Goal: Task Accomplishment & Management: Manage account settings

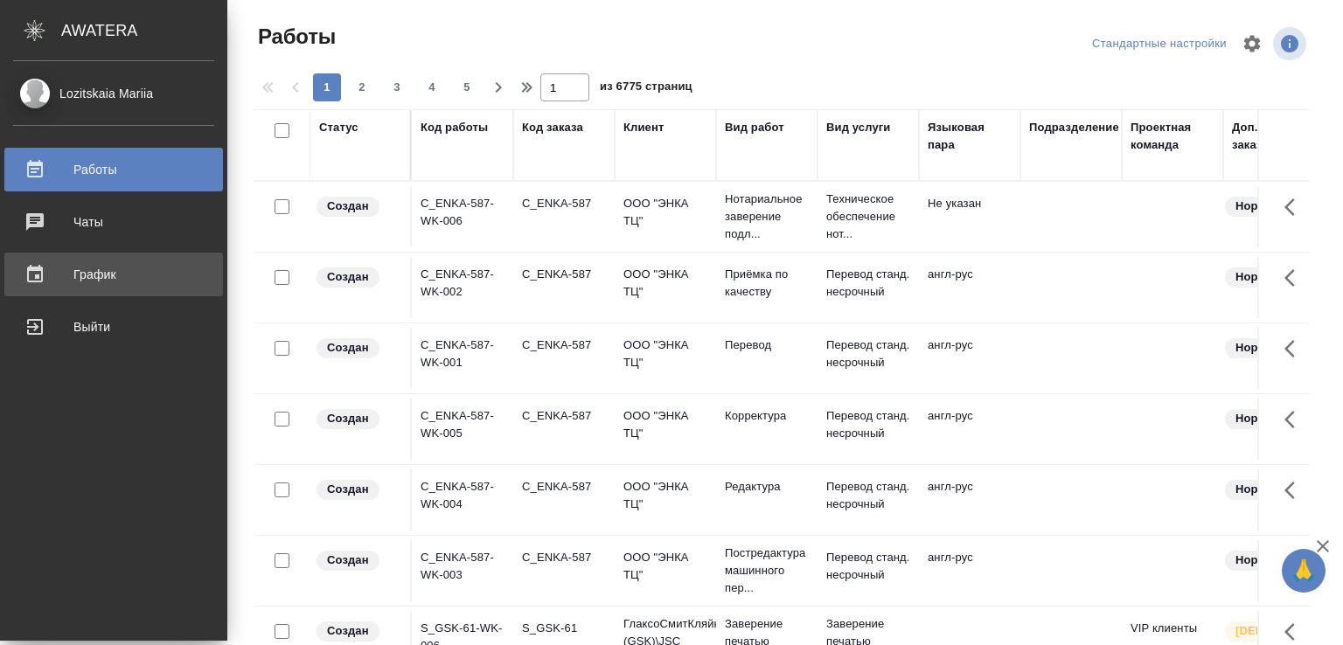
click at [113, 289] on link "График" at bounding box center [113, 275] width 219 height 44
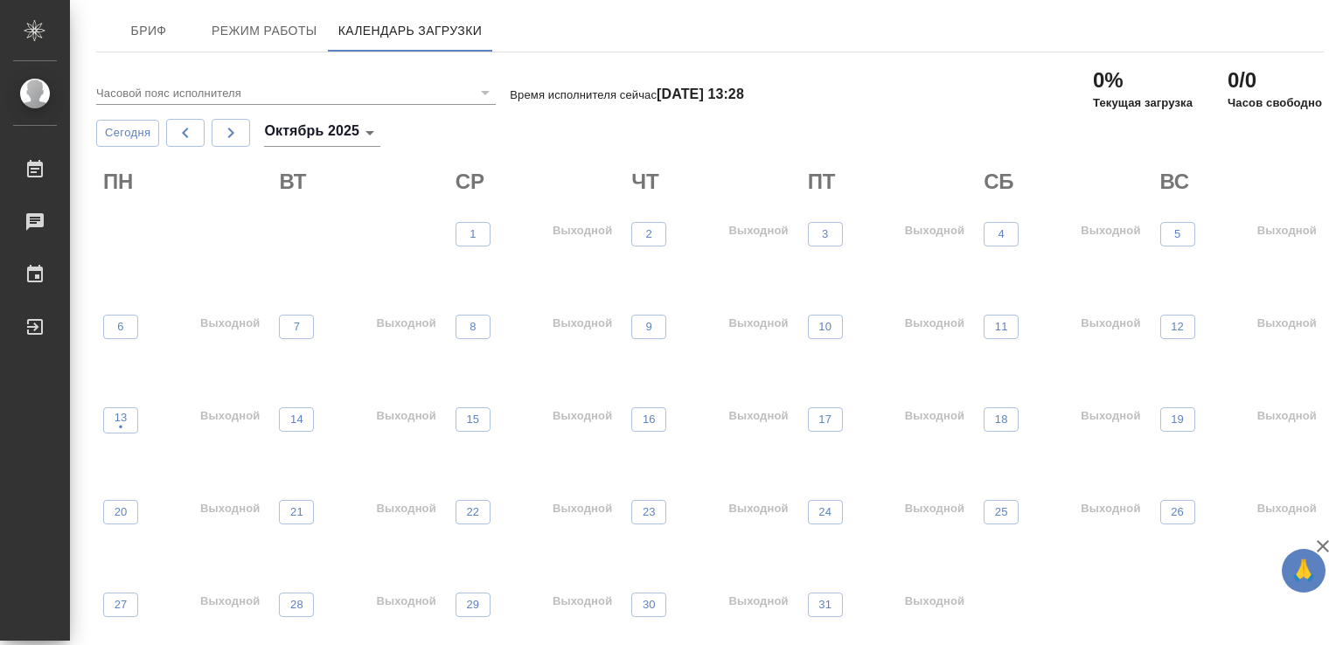
click at [244, 201] on div "ПН ВТ СР ЧТ ПТ СБ ВС 1 Выходной 2 Выходной 3 Выходной 4 Выходной 5 Выходной" at bounding box center [710, 232] width 1228 height 142
click at [257, 17] on button "Режим работы" at bounding box center [264, 31] width 127 height 42
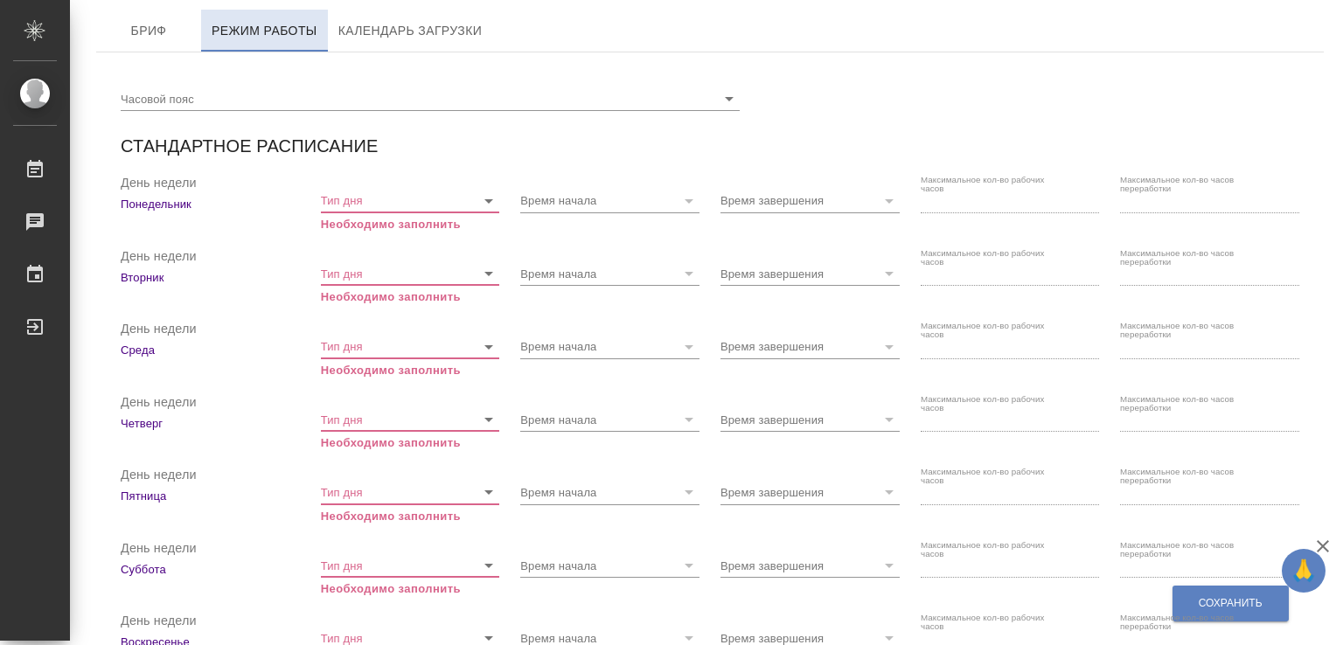
checkbox input "true"
click at [479, 210] on icon "Open" at bounding box center [488, 201] width 21 height 21
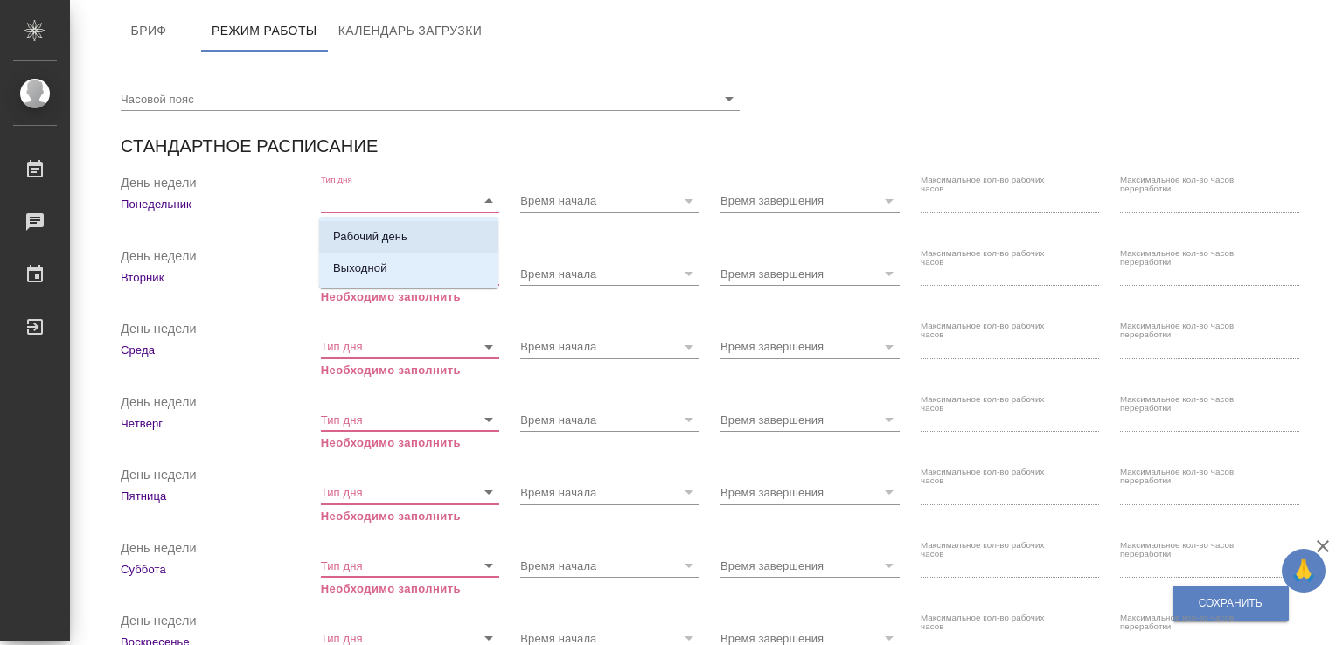
click at [428, 245] on li "Рабочий день" at bounding box center [408, 236] width 179 height 31
type input "Рабочий день"
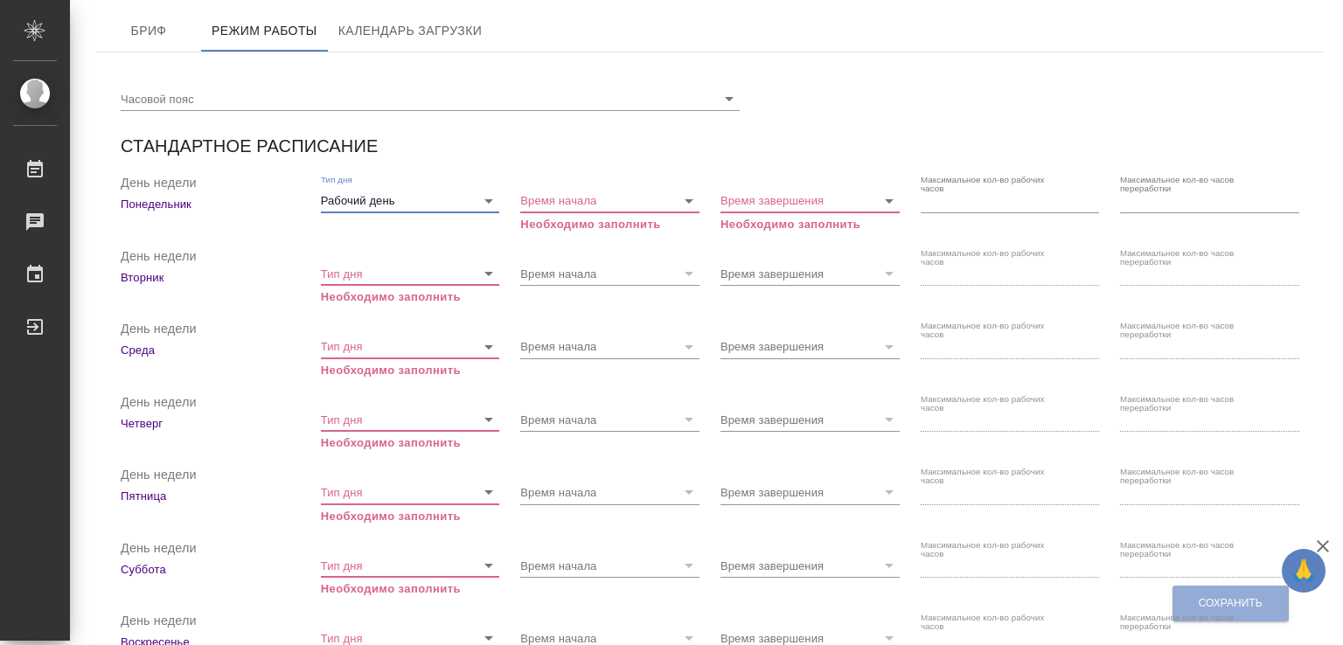
click at [477, 279] on div at bounding box center [488, 274] width 23 height 24
click at [484, 274] on icon "Open" at bounding box center [488, 273] width 21 height 21
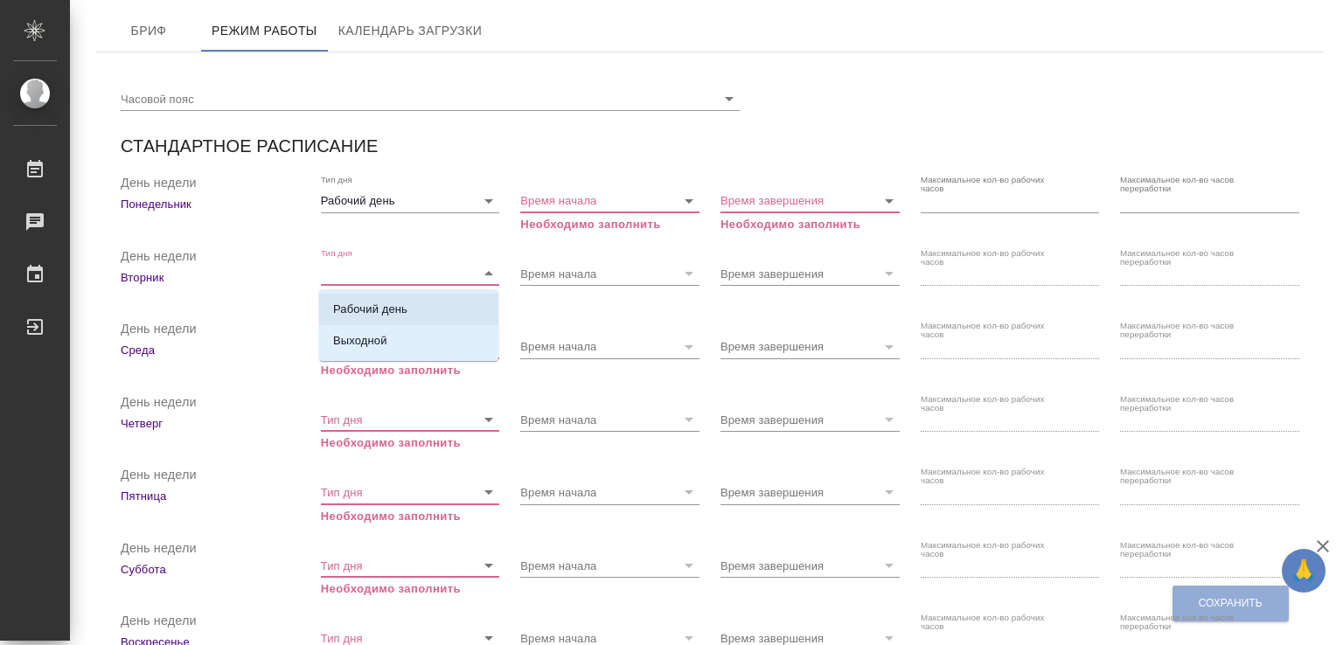
click at [429, 309] on li "Рабочий день" at bounding box center [408, 309] width 179 height 31
type input "Рабочий день"
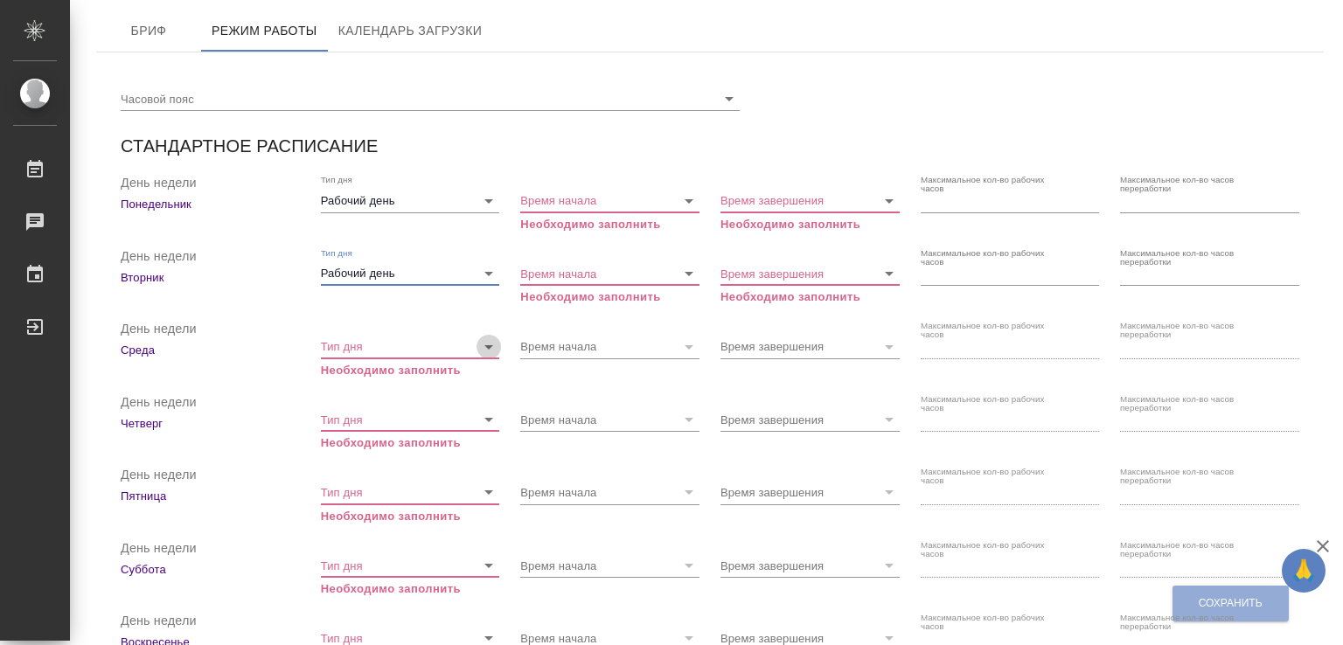
click at [481, 347] on icon "Open" at bounding box center [488, 347] width 21 height 21
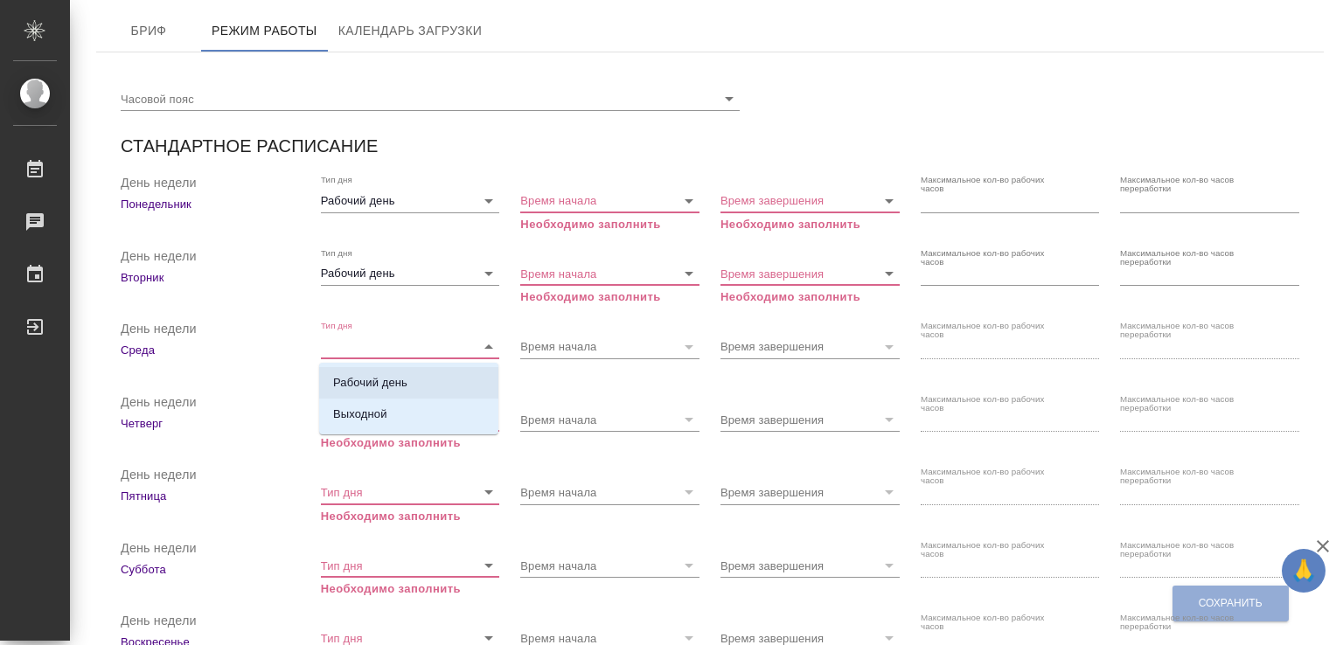
click at [407, 385] on p "Рабочий день" at bounding box center [370, 382] width 74 height 17
type input "Рабочий день"
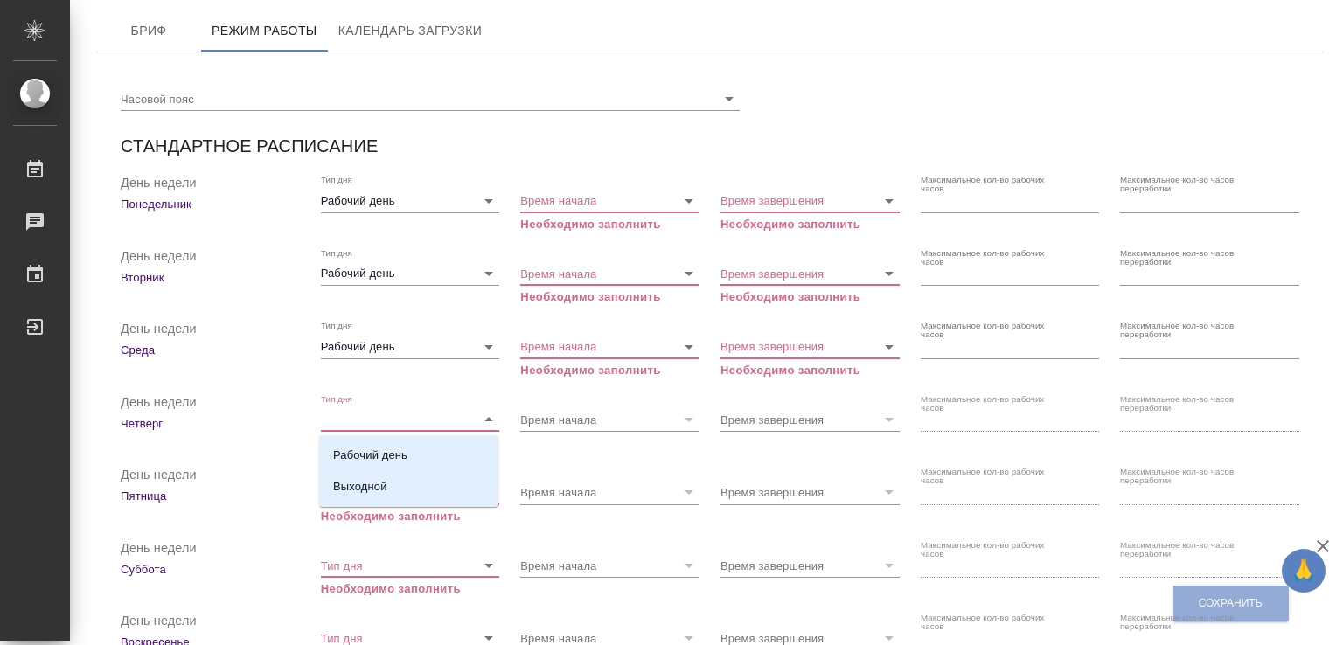
click at [370, 422] on input "Тип дня" at bounding box center [394, 420] width 146 height 24
click at [380, 447] on p "Рабочий день" at bounding box center [370, 455] width 74 height 17
type input "Рабочий день"
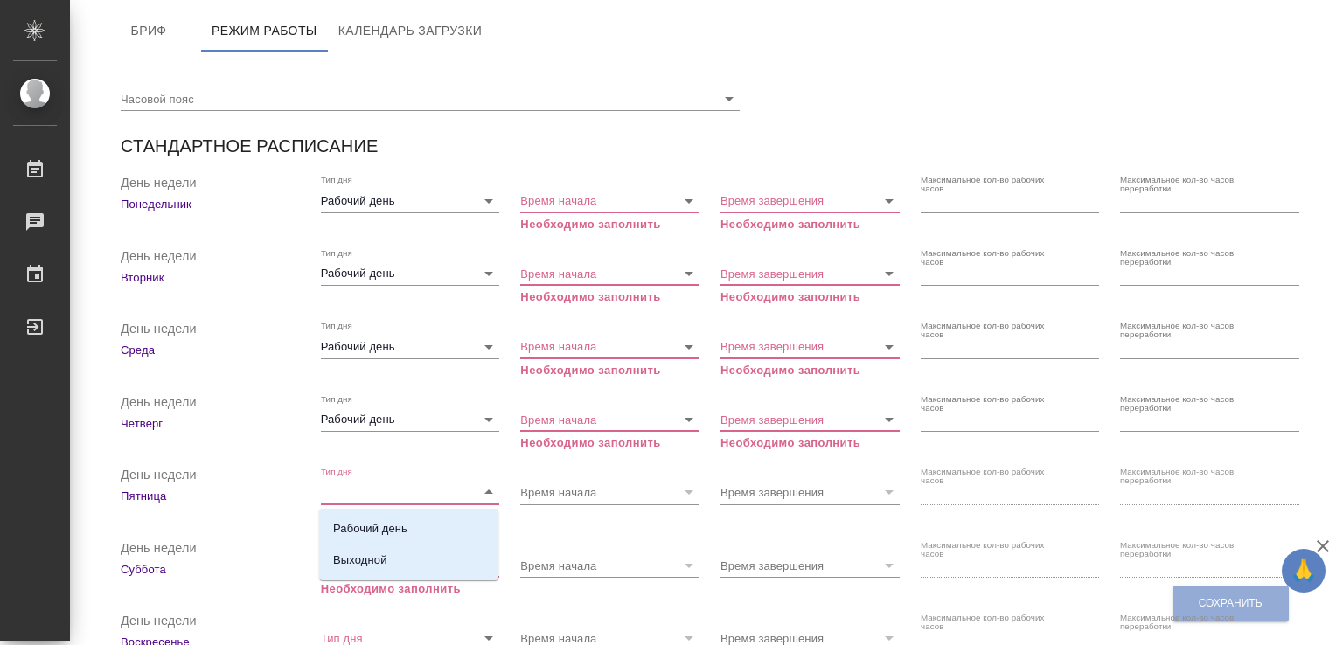
click at [389, 498] on input "Тип дня" at bounding box center [394, 492] width 146 height 24
click at [380, 520] on p "Рабочий день" at bounding box center [370, 528] width 74 height 17
type input "Рабочий день"
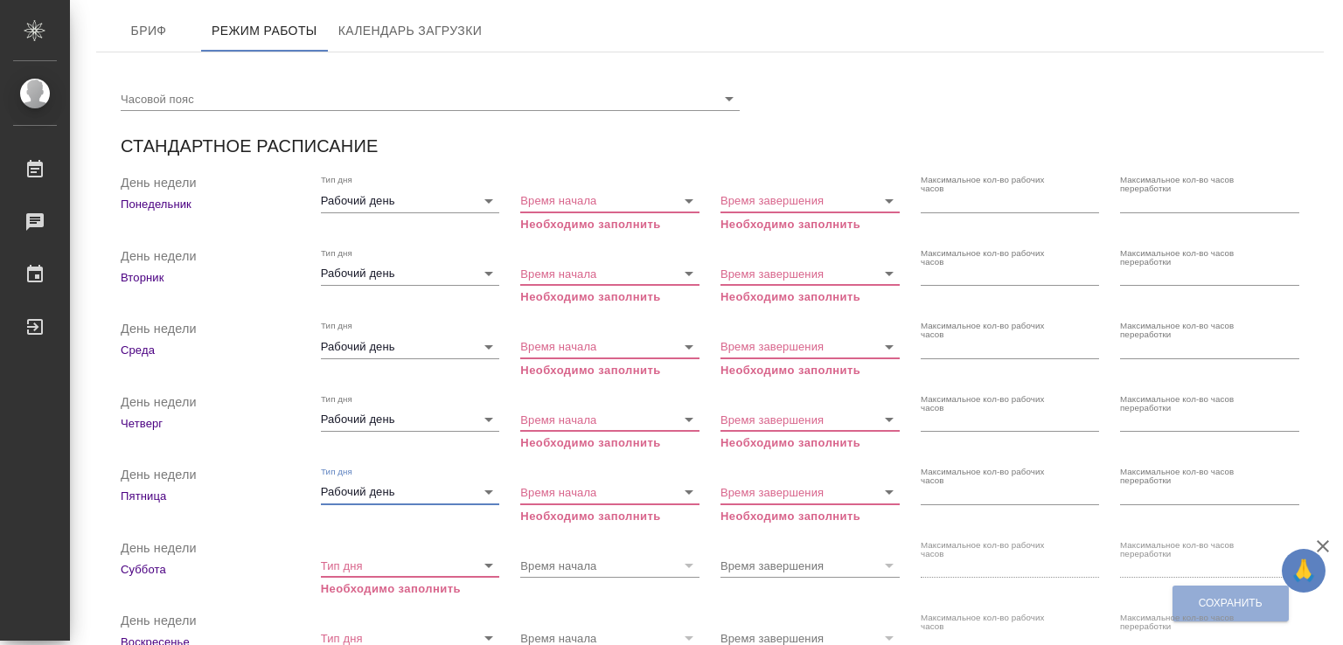
click at [385, 572] on input "Тип дня" at bounding box center [394, 566] width 146 height 24
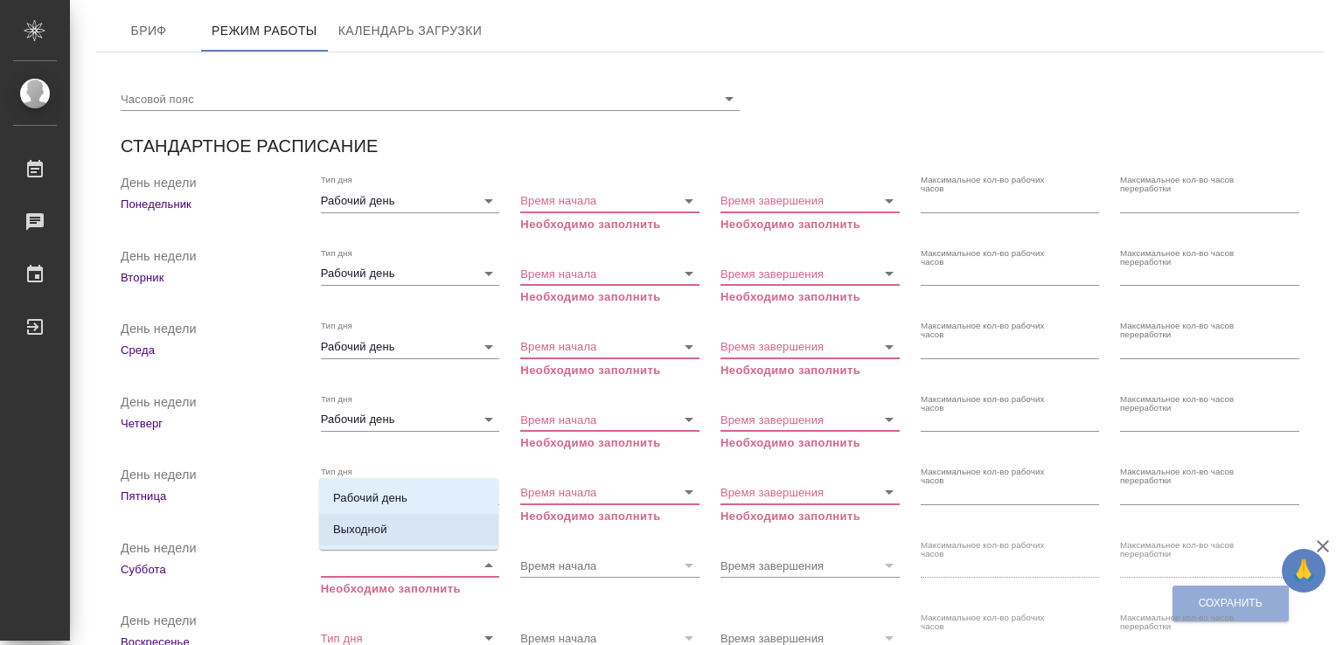
click at [399, 536] on li "Выходной" at bounding box center [408, 529] width 179 height 31
type input "Выходной"
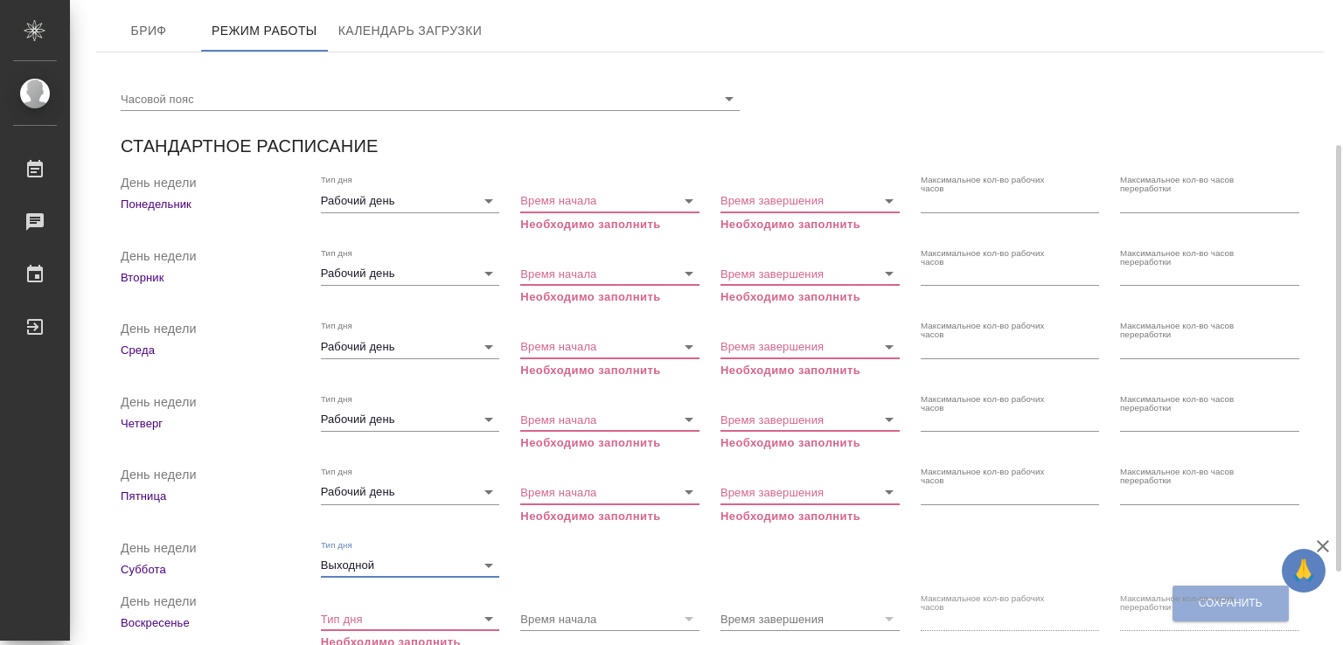
scroll to position [262, 0]
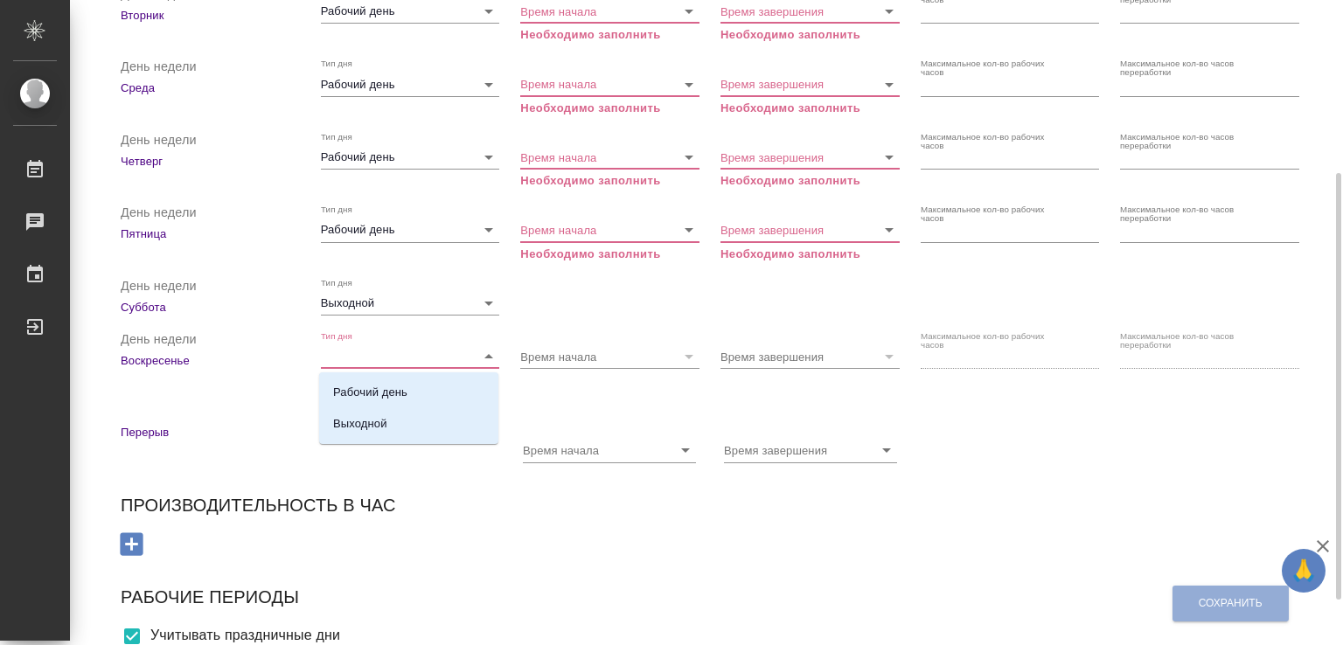
click at [373, 365] on input "Тип дня" at bounding box center [394, 357] width 146 height 24
click at [359, 424] on p "Выходной" at bounding box center [360, 423] width 54 height 17
type input "Выходной"
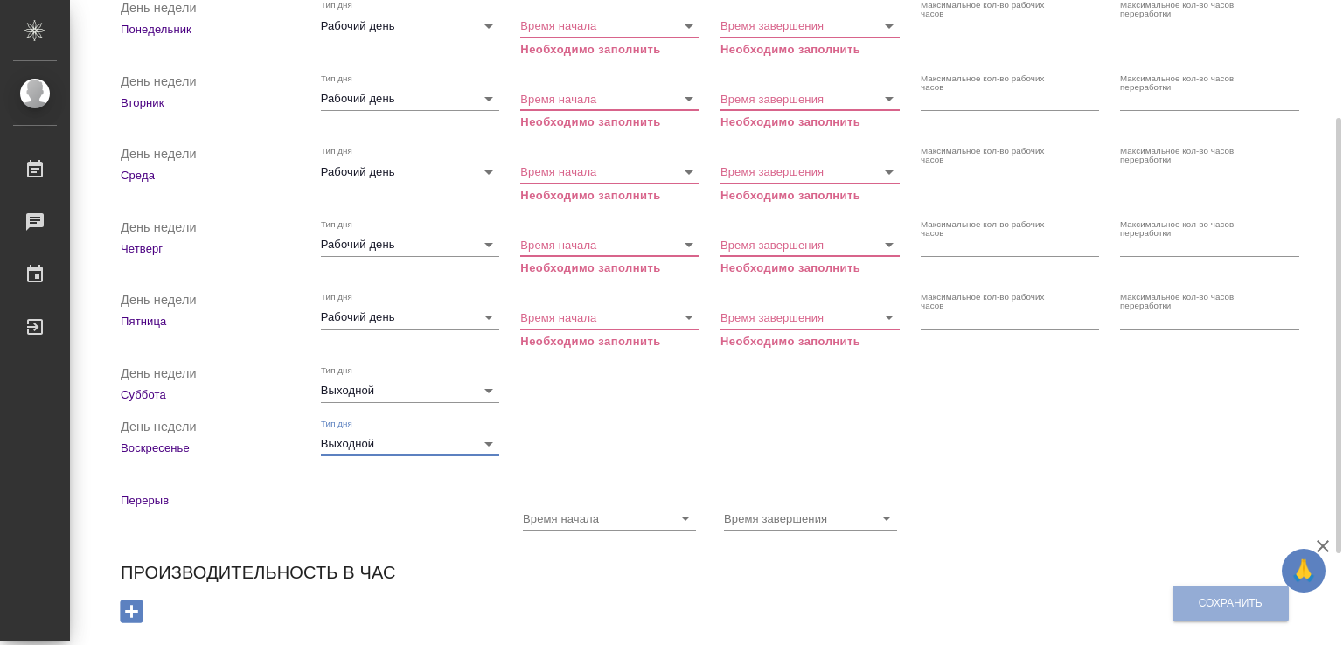
scroll to position [0, 0]
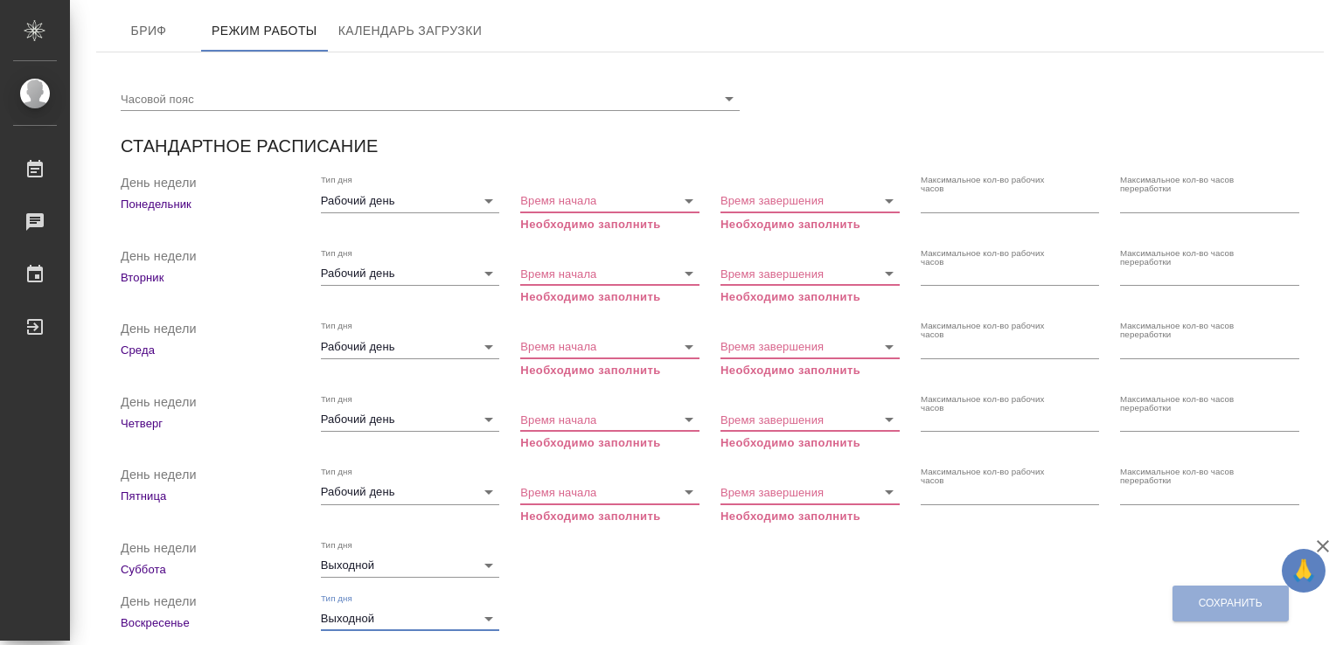
click at [629, 187] on div "Время начала Необходимо заполнить" at bounding box center [609, 203] width 179 height 59
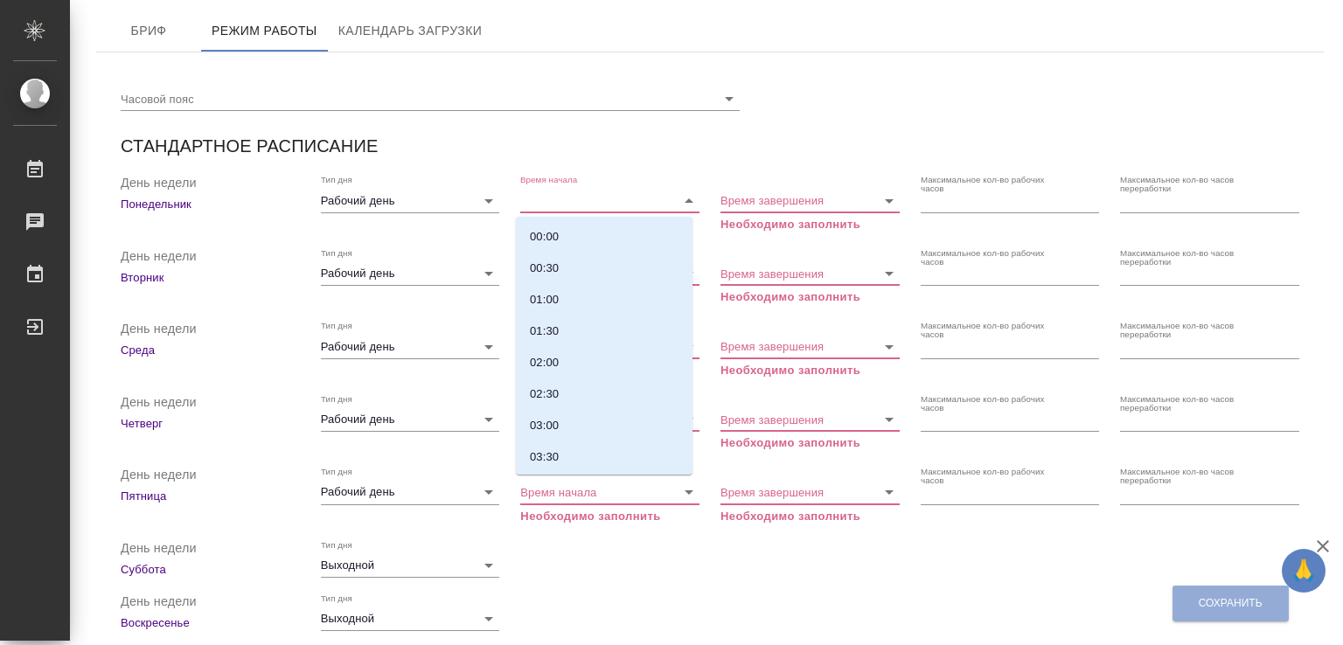
click at [615, 197] on input "Время начала" at bounding box center [593, 200] width 146 height 24
click at [577, 323] on li "08:00" at bounding box center [604, 320] width 177 height 31
type input "08:00"
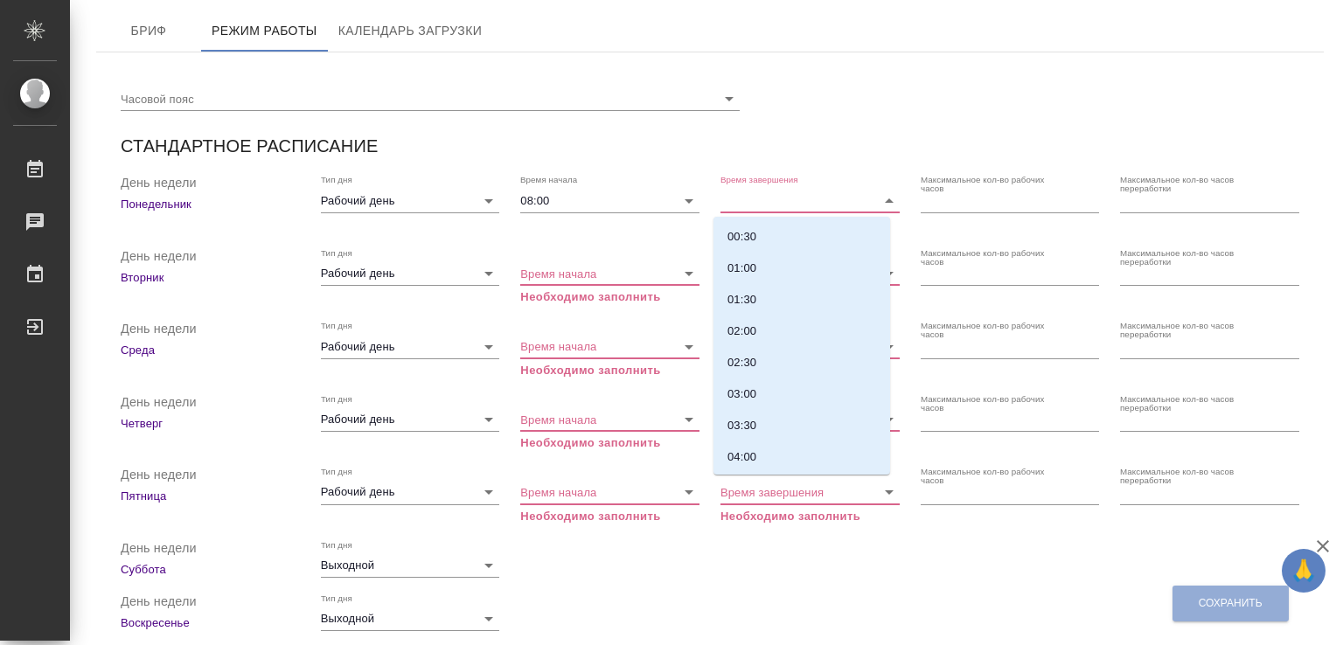
click at [758, 185] on div "Время завершения Необходимо заполнить" at bounding box center [810, 203] width 179 height 59
click at [776, 364] on li "17:00" at bounding box center [802, 374] width 177 height 31
type input "17:00"
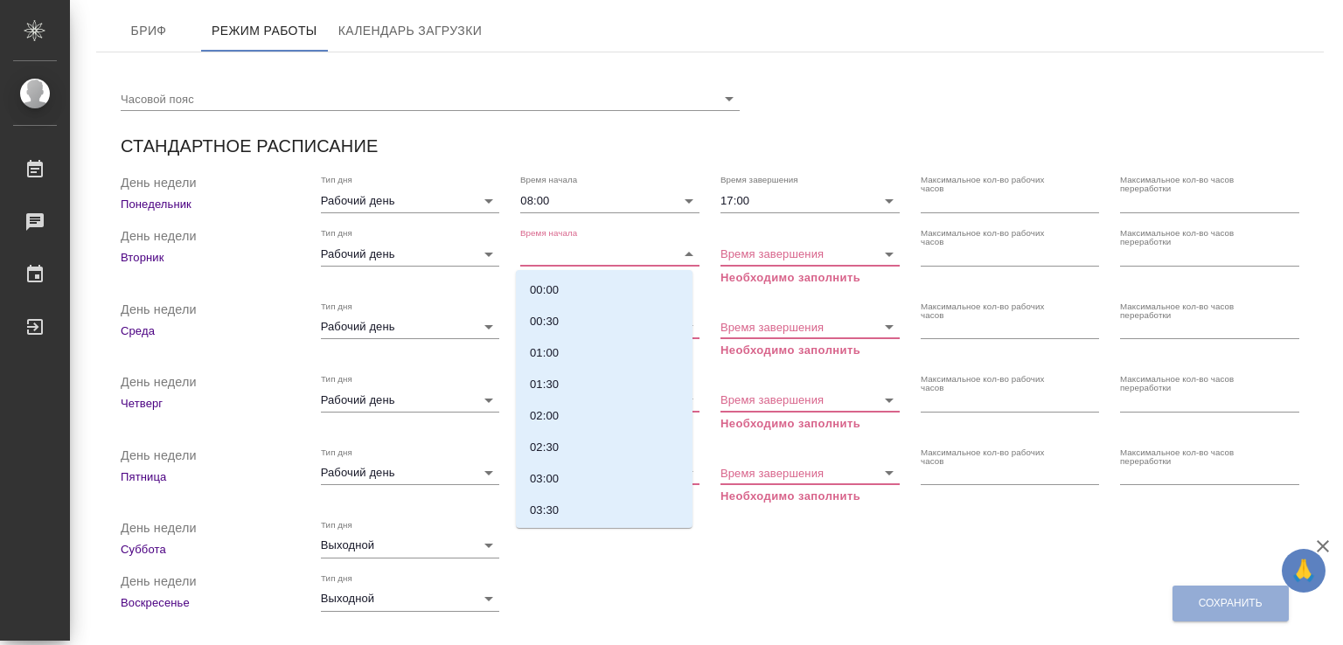
click at [577, 252] on input "Время начала" at bounding box center [593, 253] width 146 height 24
click at [577, 505] on li "08:00" at bounding box center [604, 514] width 177 height 31
type input "08:00"
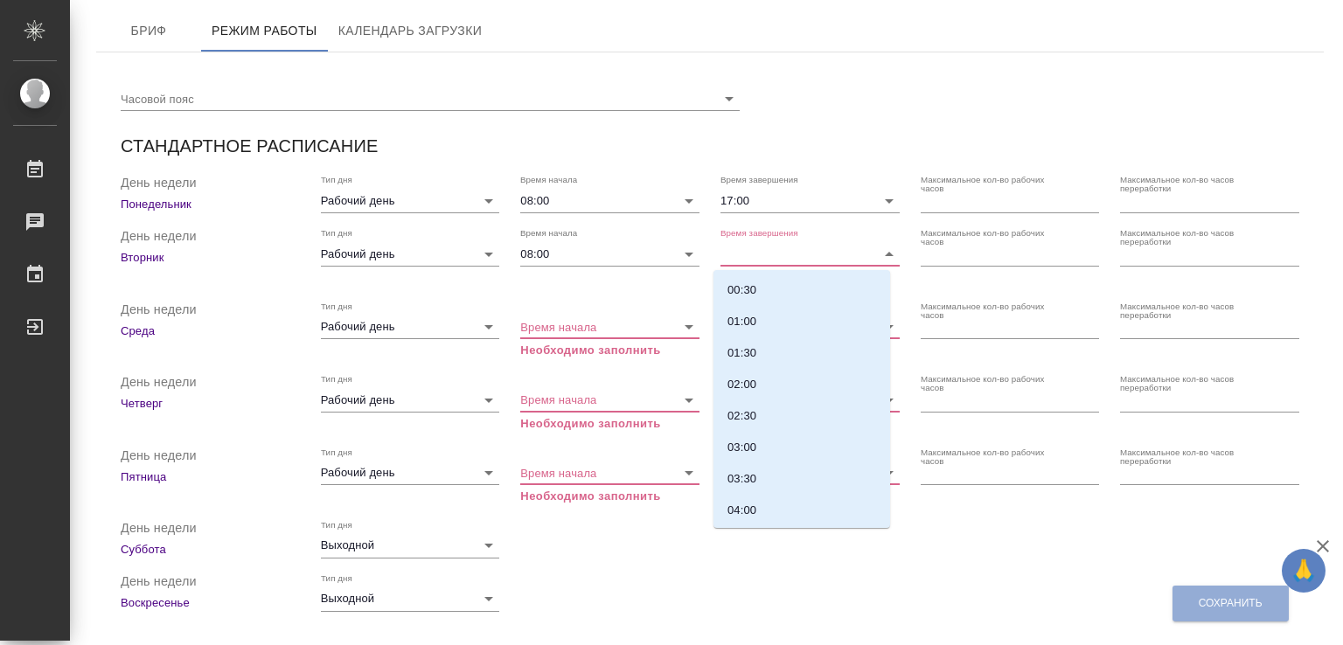
click at [812, 250] on input "Время завершения" at bounding box center [794, 253] width 146 height 24
click at [791, 439] on li "17:00" at bounding box center [802, 428] width 177 height 31
type input "17:00"
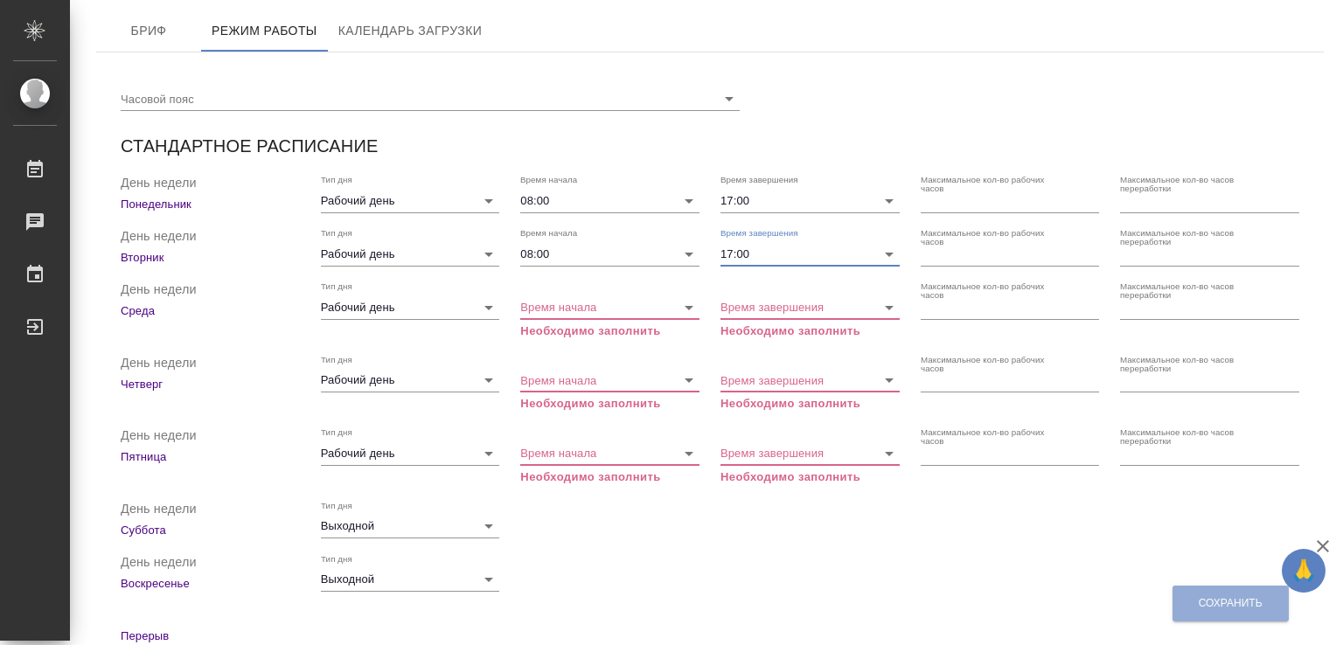
click at [595, 294] on div "Время начала Необходимо заполнить" at bounding box center [609, 310] width 179 height 59
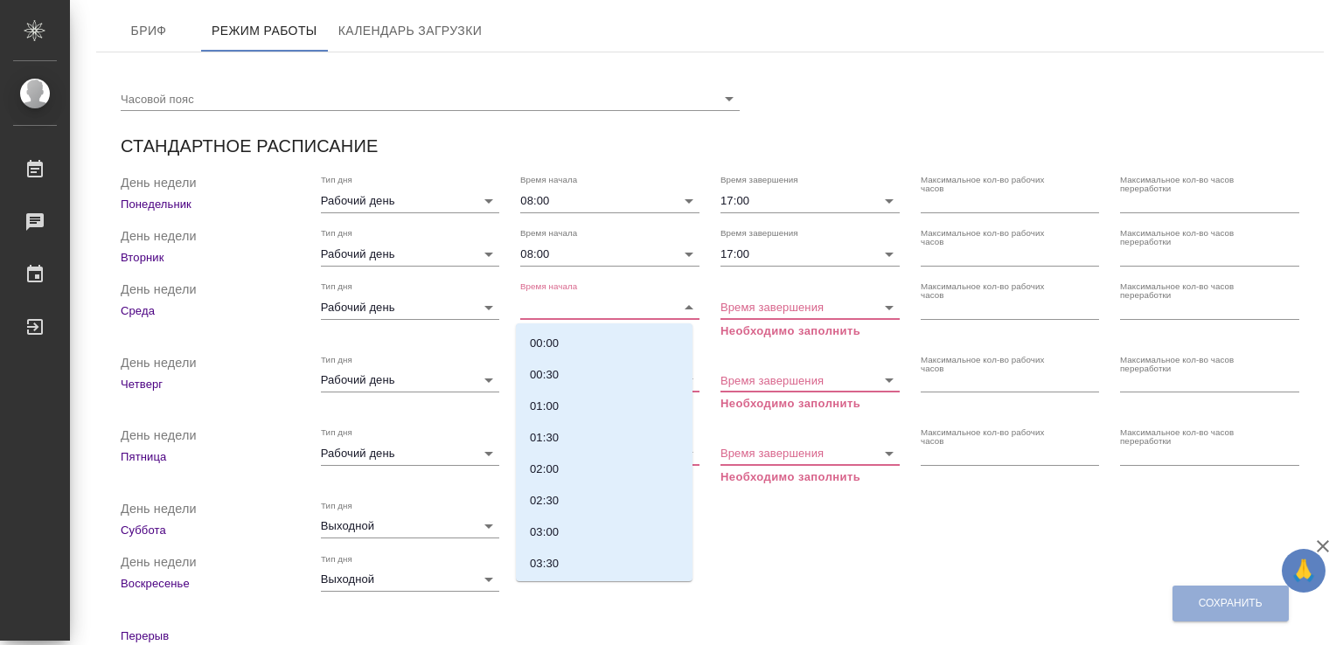
click at [595, 301] on input "Время начала" at bounding box center [593, 307] width 146 height 24
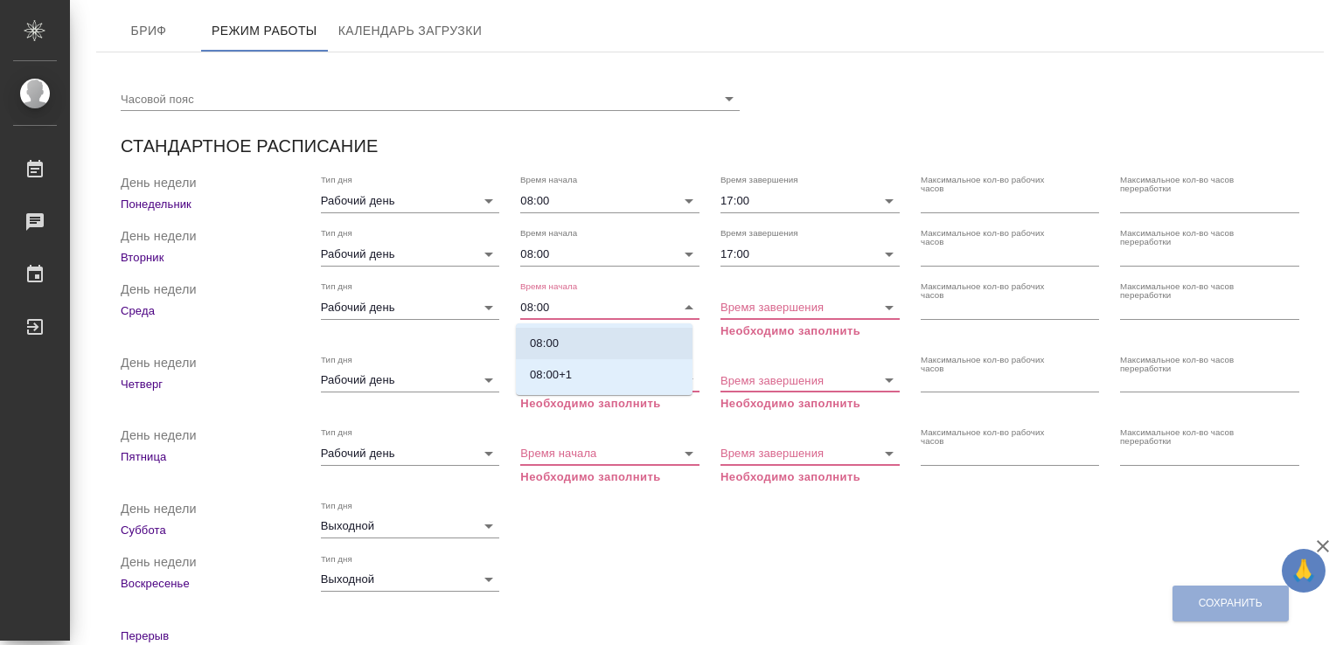
click at [595, 345] on li "08:00" at bounding box center [604, 343] width 177 height 31
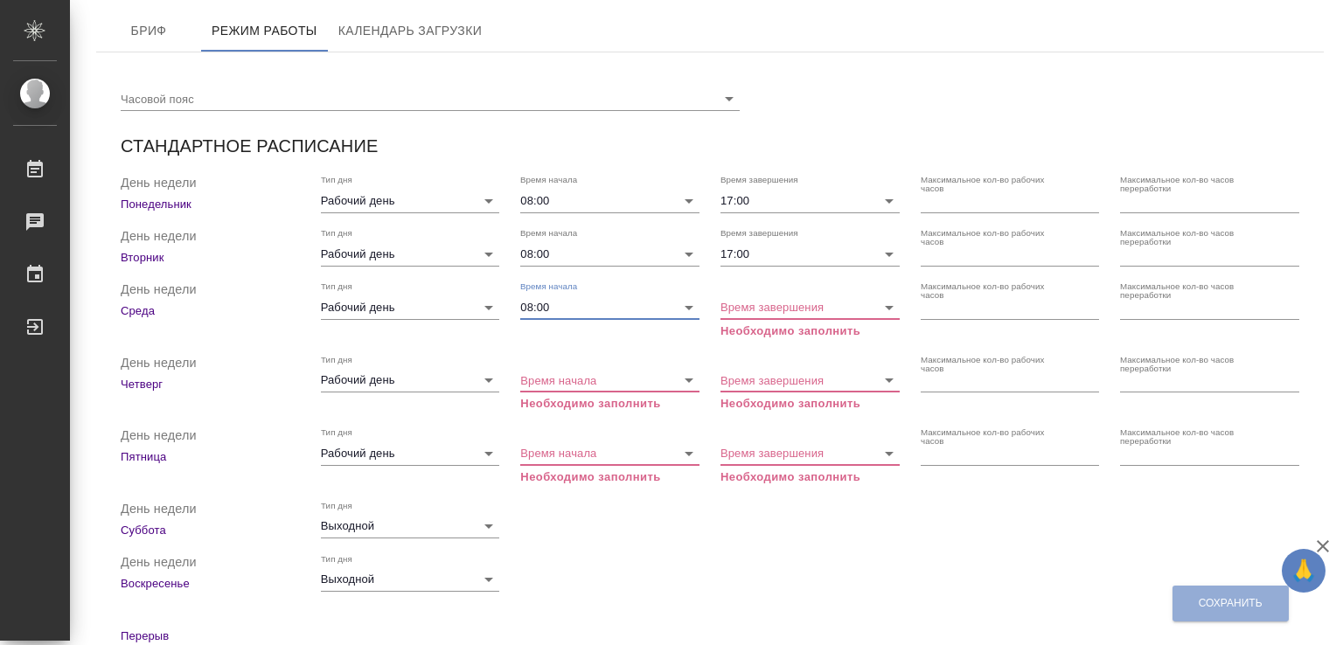
type input "08:00"
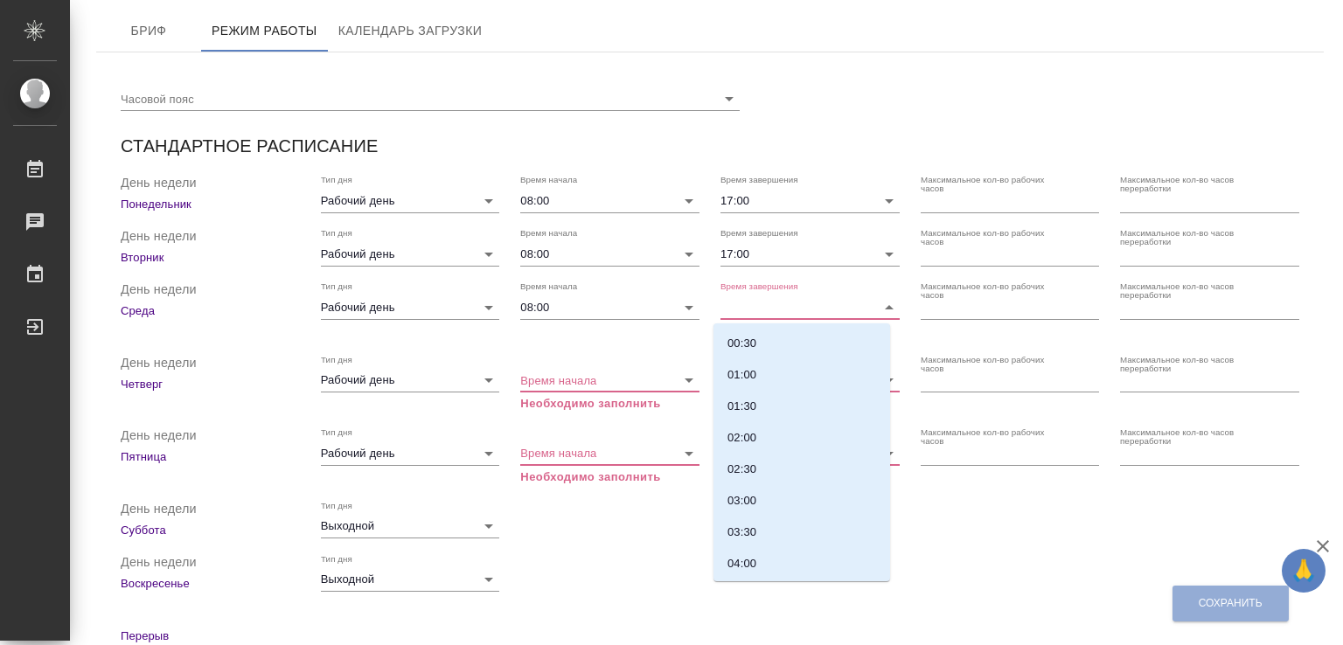
click at [736, 306] on input "Время завершения" at bounding box center [794, 307] width 146 height 24
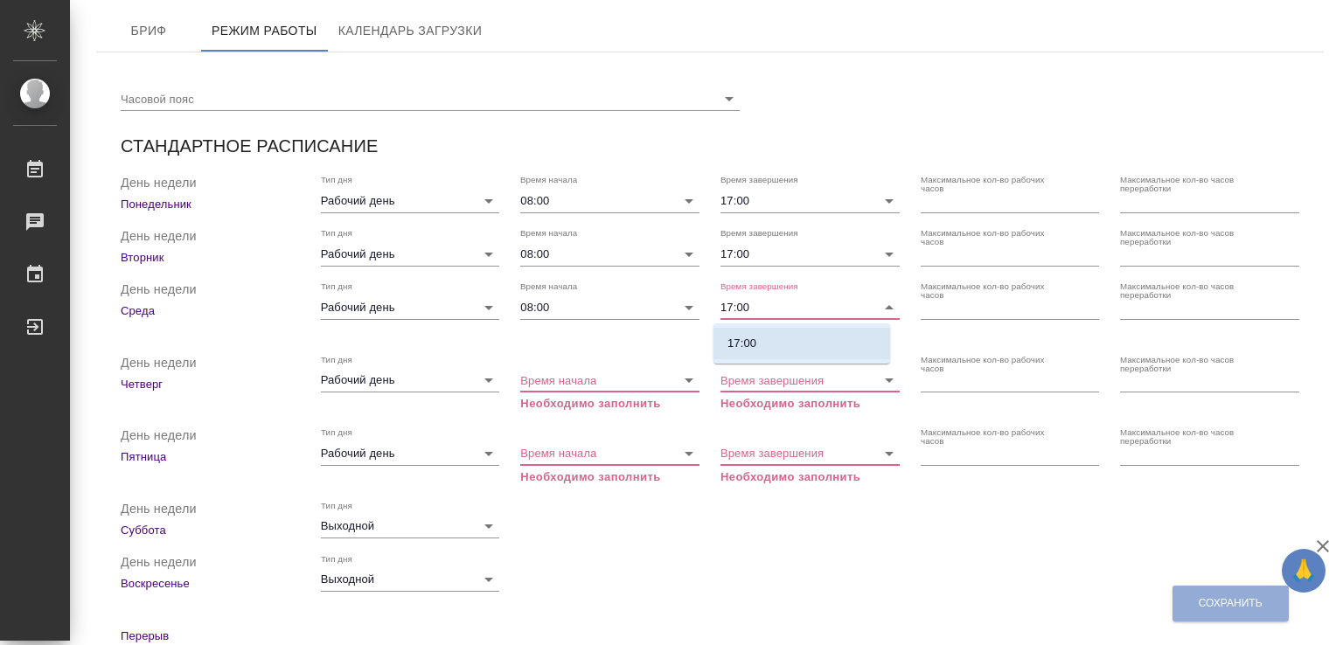
click at [731, 340] on p "17:00" at bounding box center [742, 343] width 29 height 17
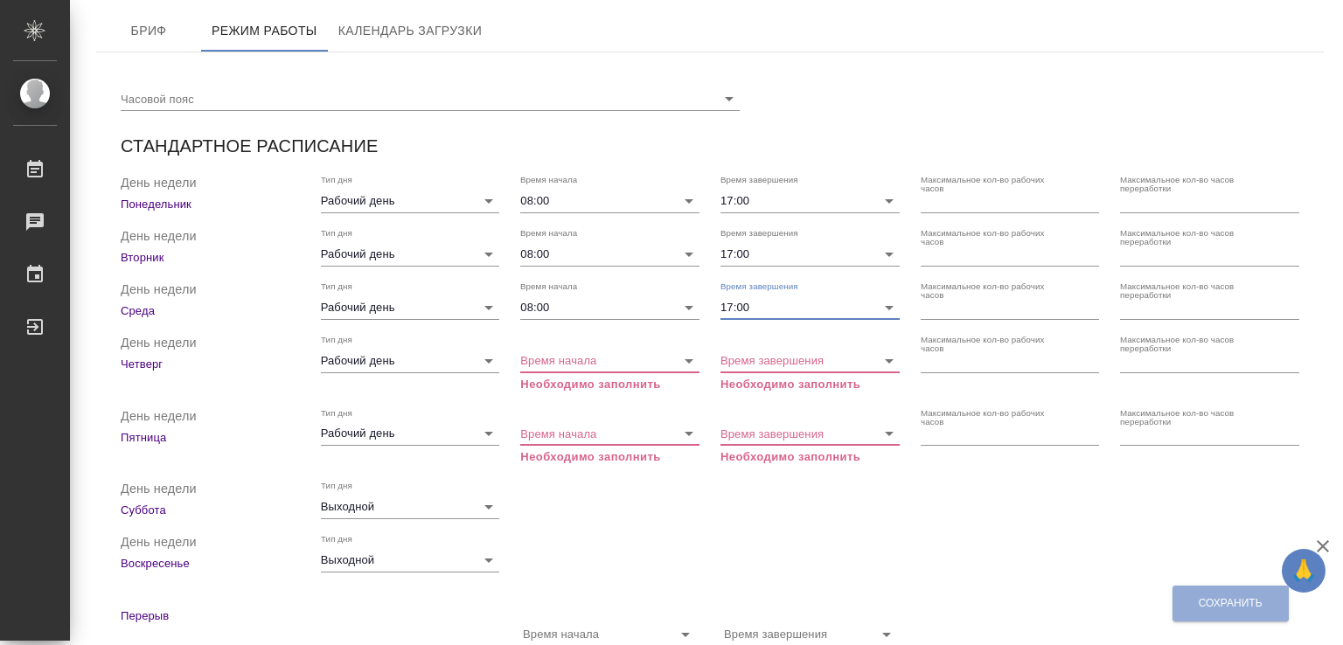
type input "17:00"
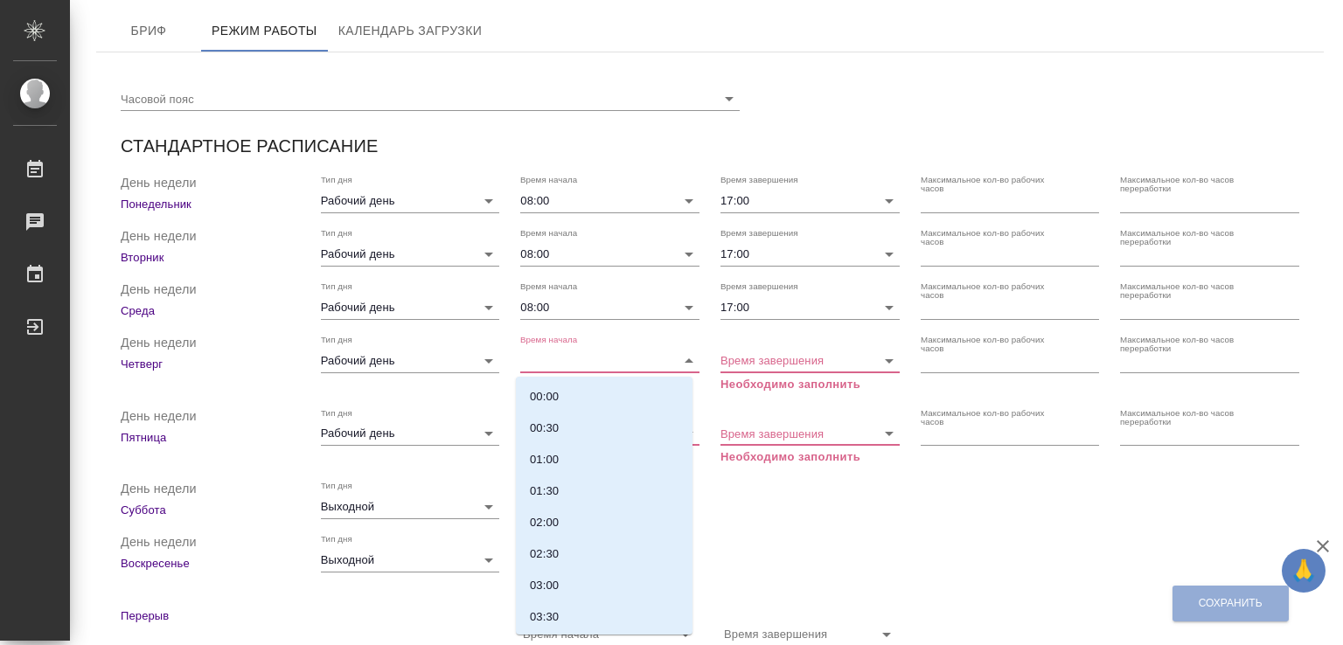
click at [595, 363] on input "Время начала" at bounding box center [593, 360] width 146 height 24
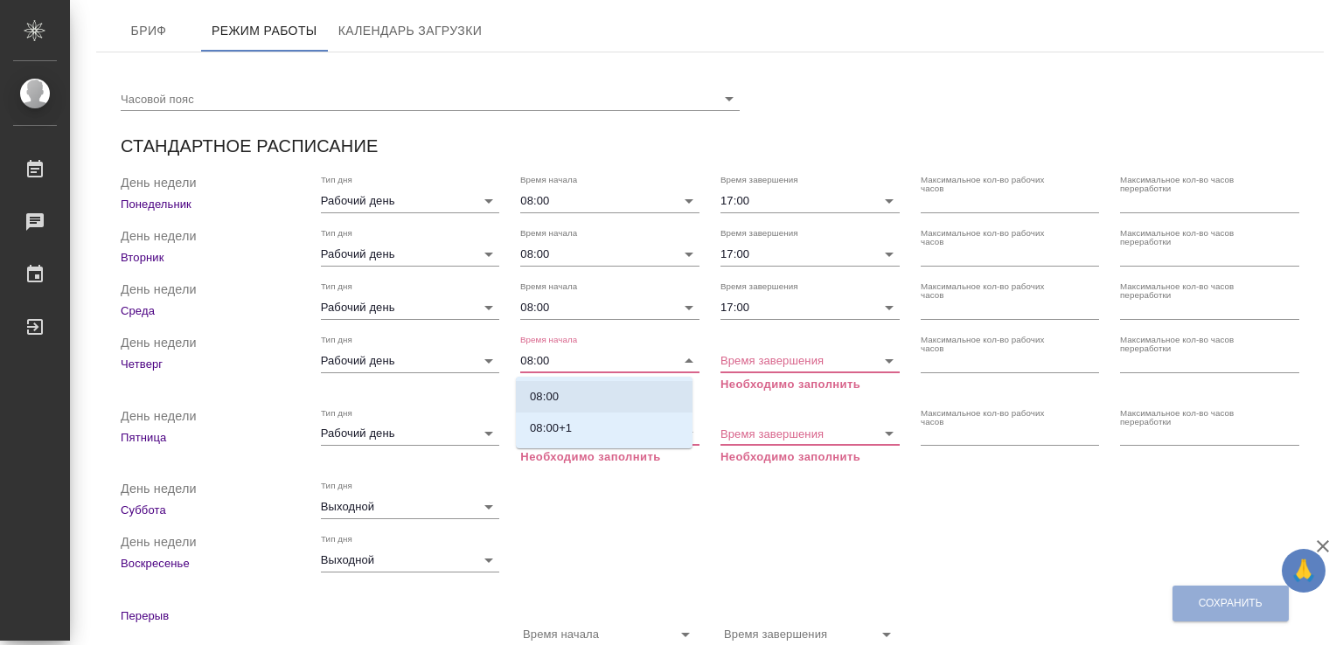
click at [545, 389] on p "08:00" at bounding box center [544, 396] width 29 height 17
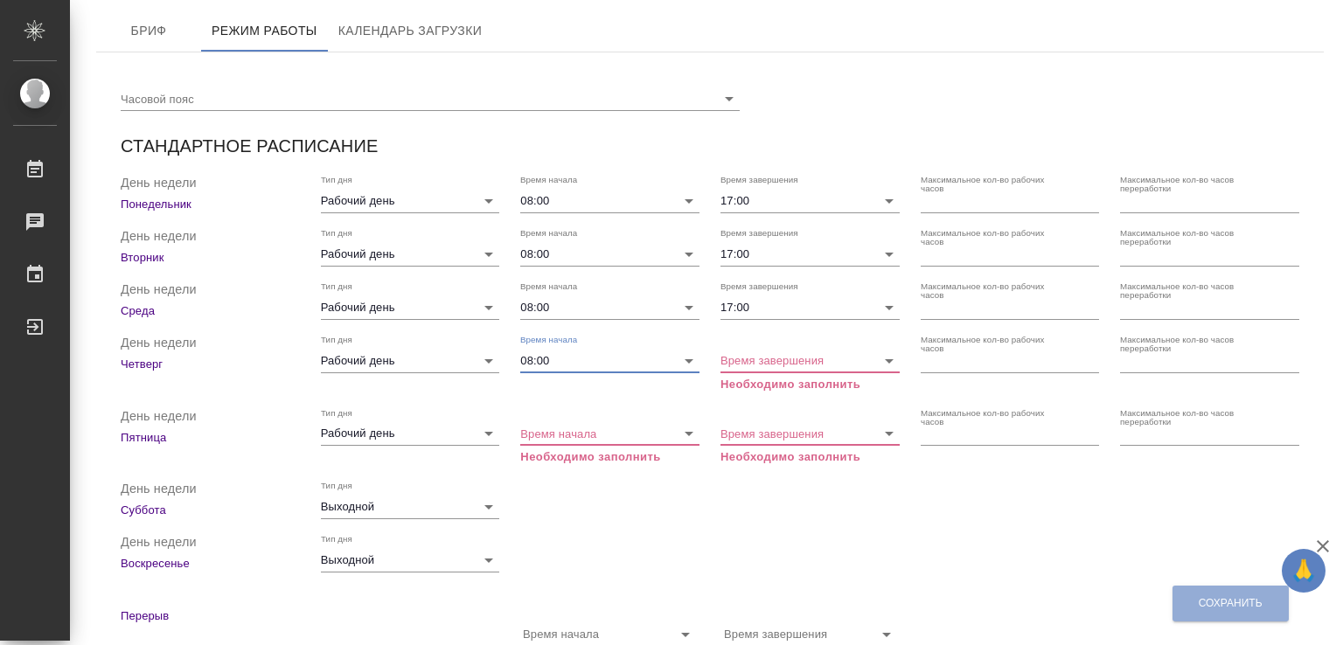
type input "08:00"
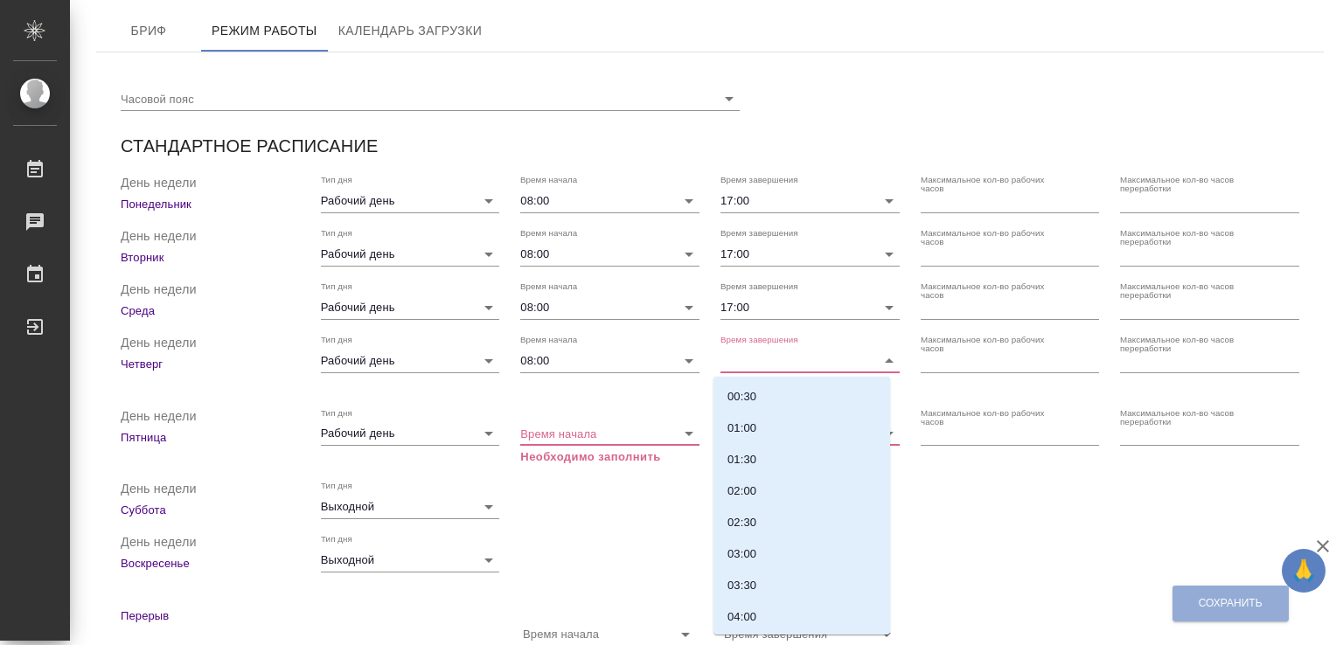
click at [784, 358] on input "Время завершения" at bounding box center [794, 360] width 146 height 24
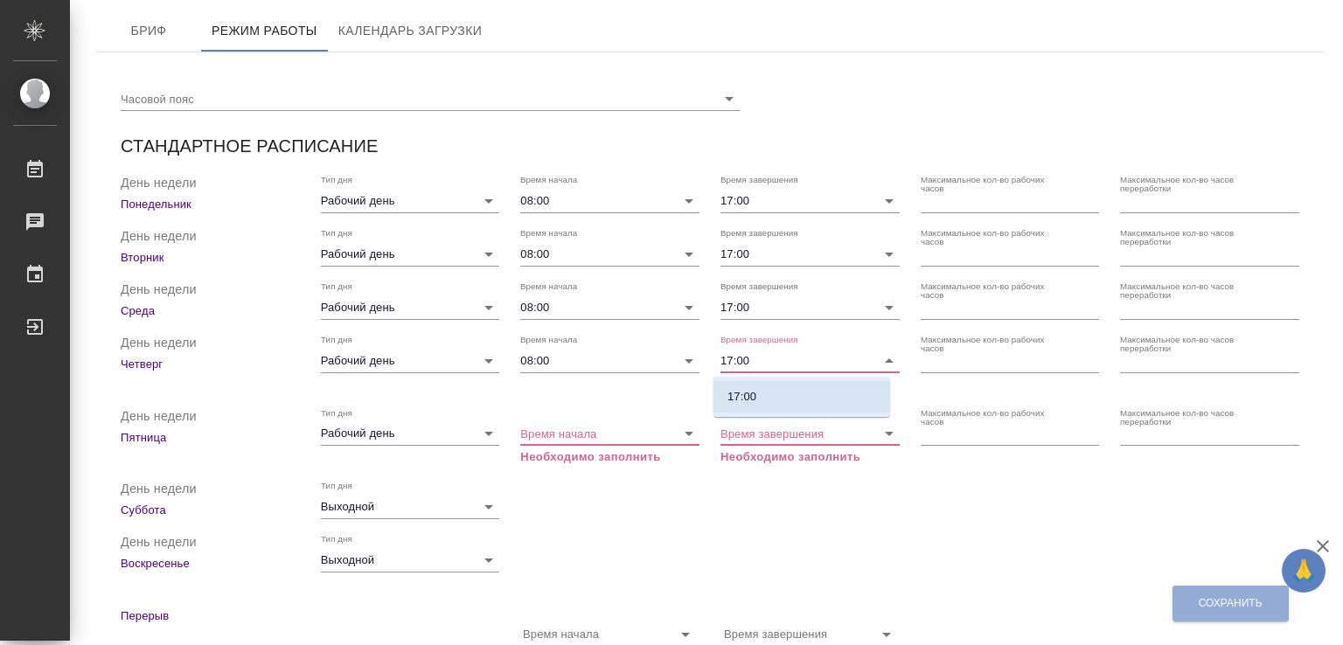
click at [750, 394] on p "17:00" at bounding box center [742, 396] width 29 height 17
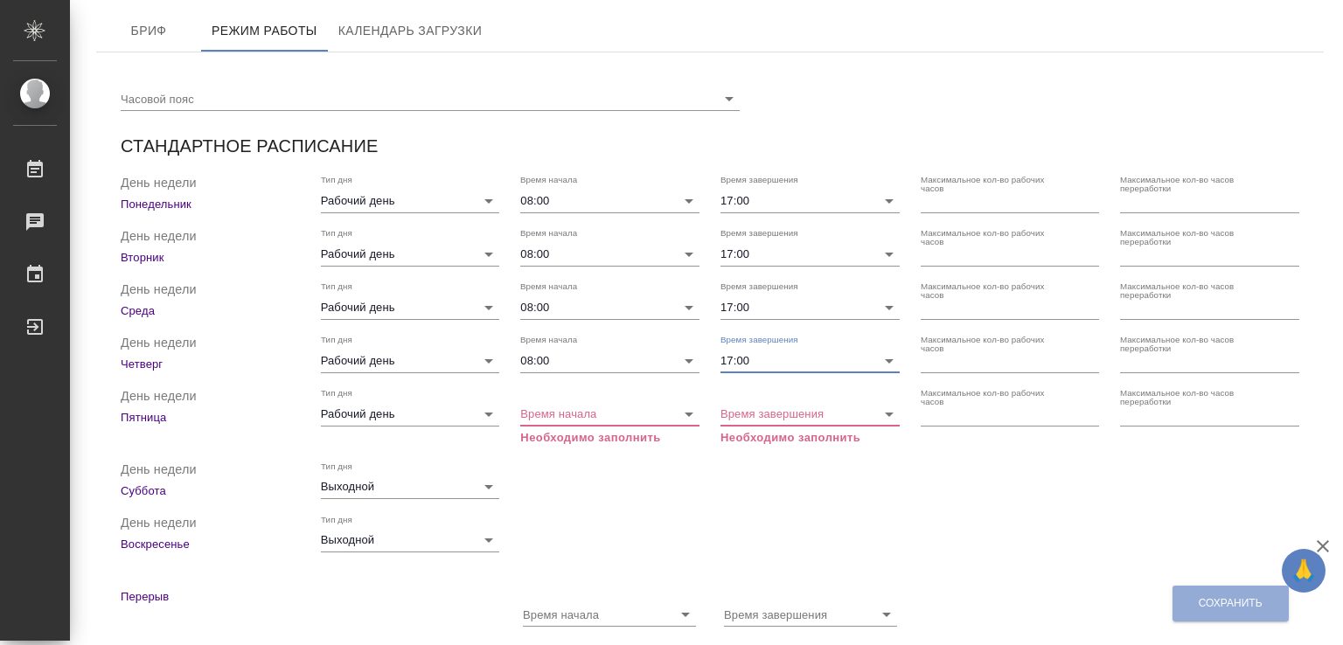
type input "17:00"
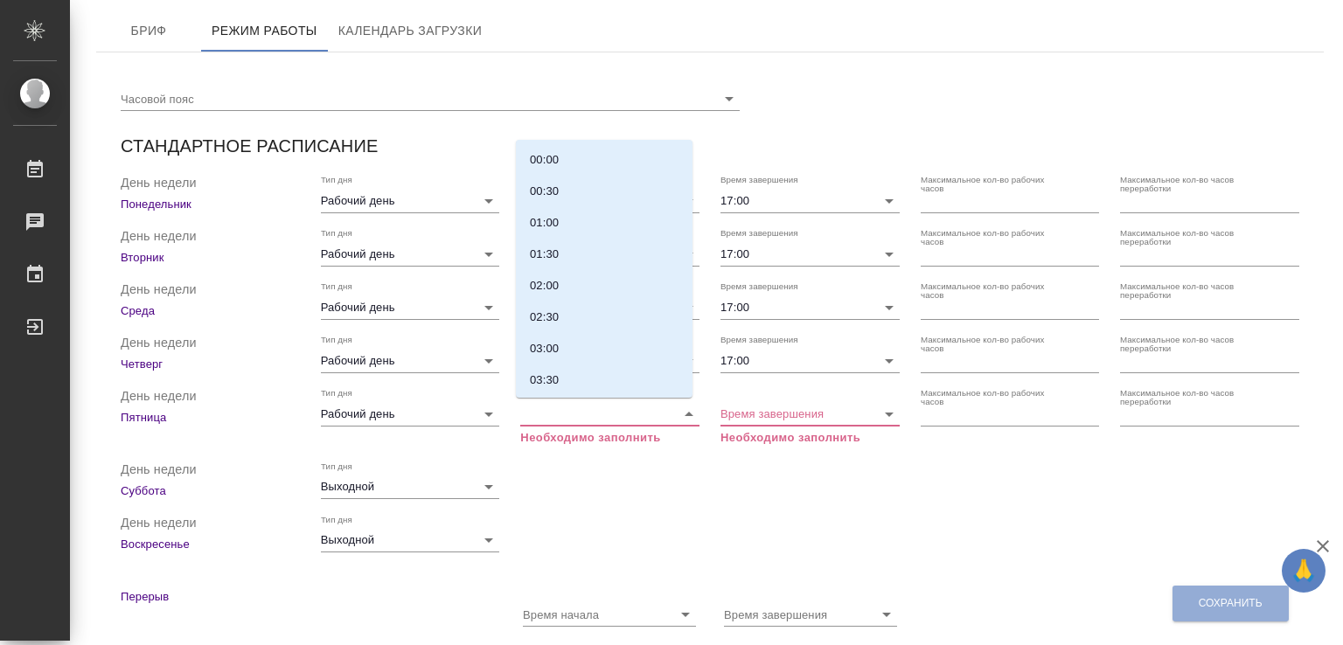
click at [637, 421] on input "Время начала" at bounding box center [593, 413] width 146 height 24
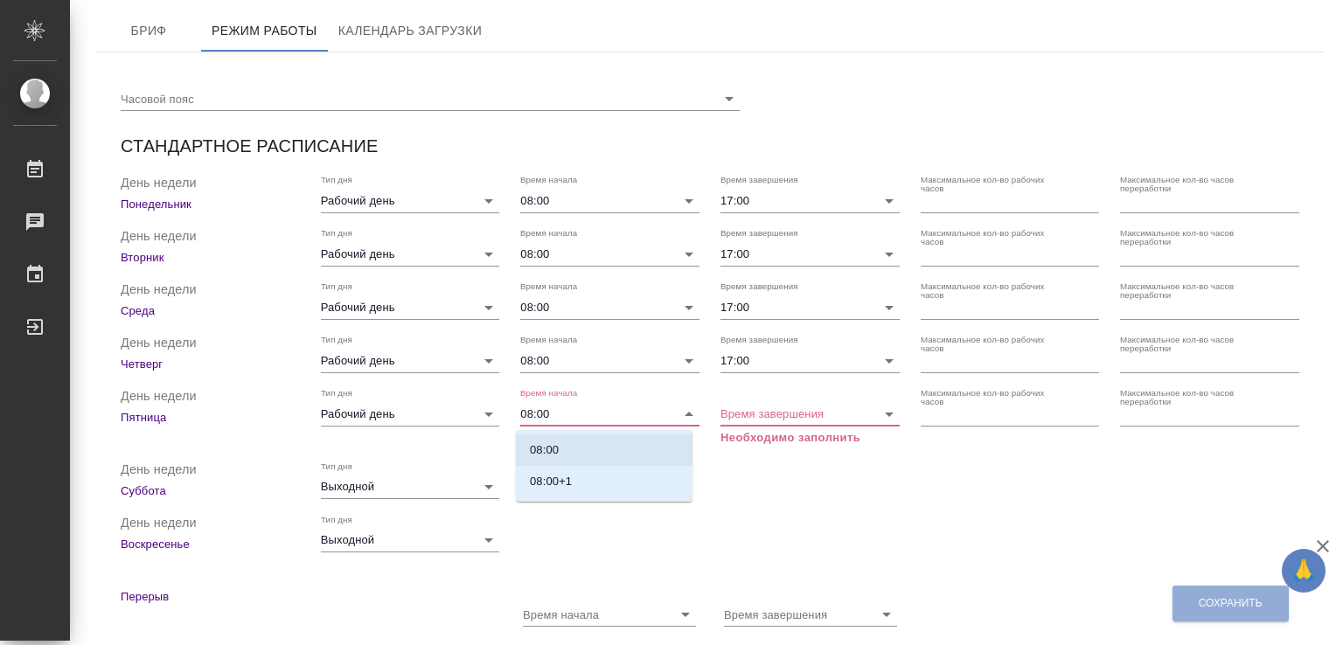
click at [593, 455] on li "08:00" at bounding box center [604, 450] width 177 height 31
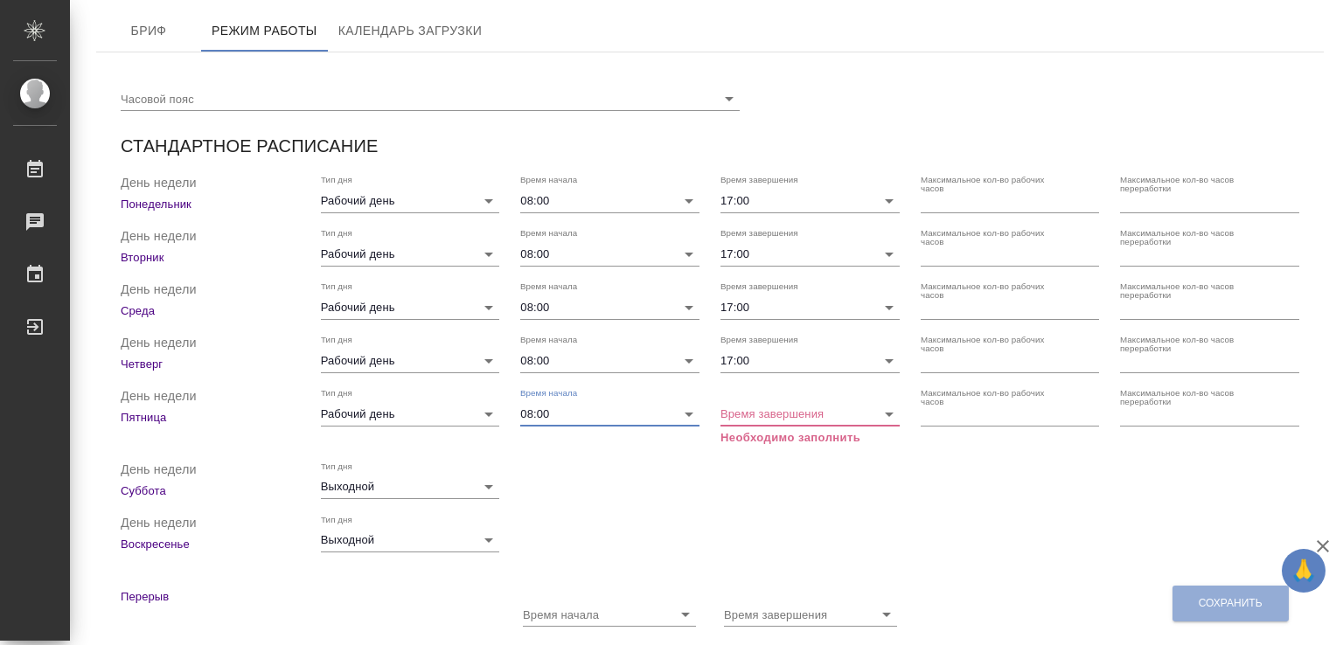
type input "08:00"
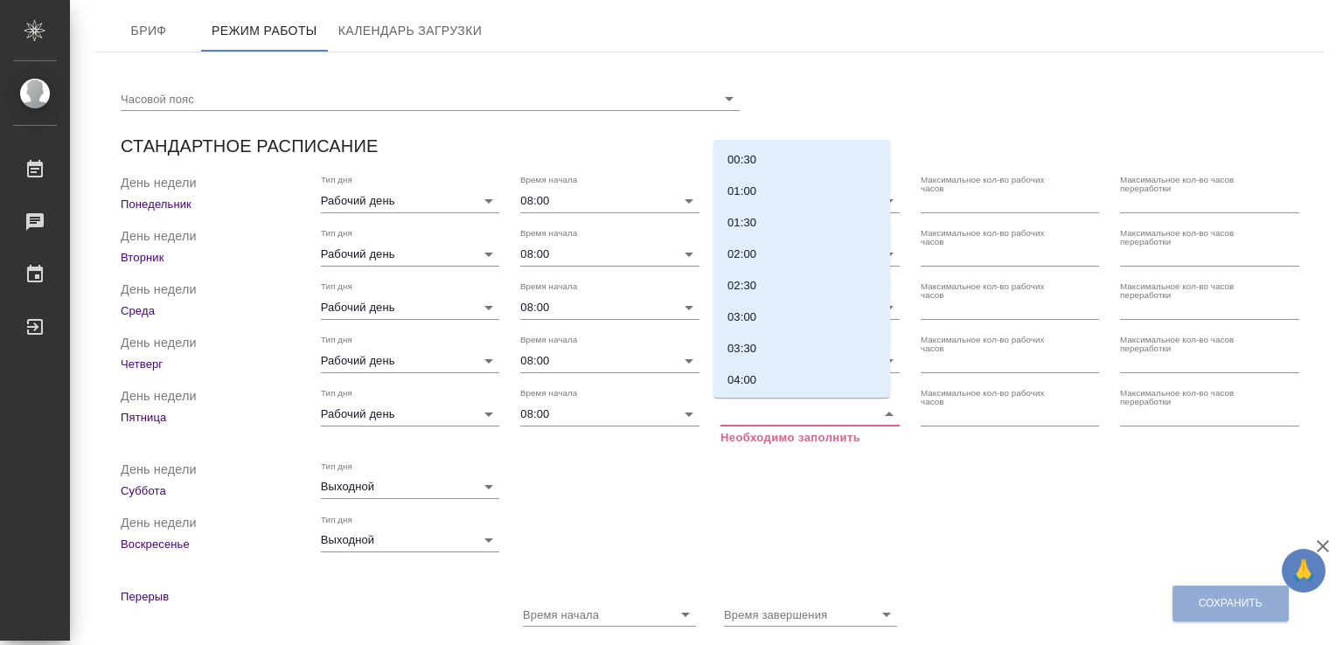
click at [735, 404] on input "Время завершения" at bounding box center [794, 413] width 146 height 24
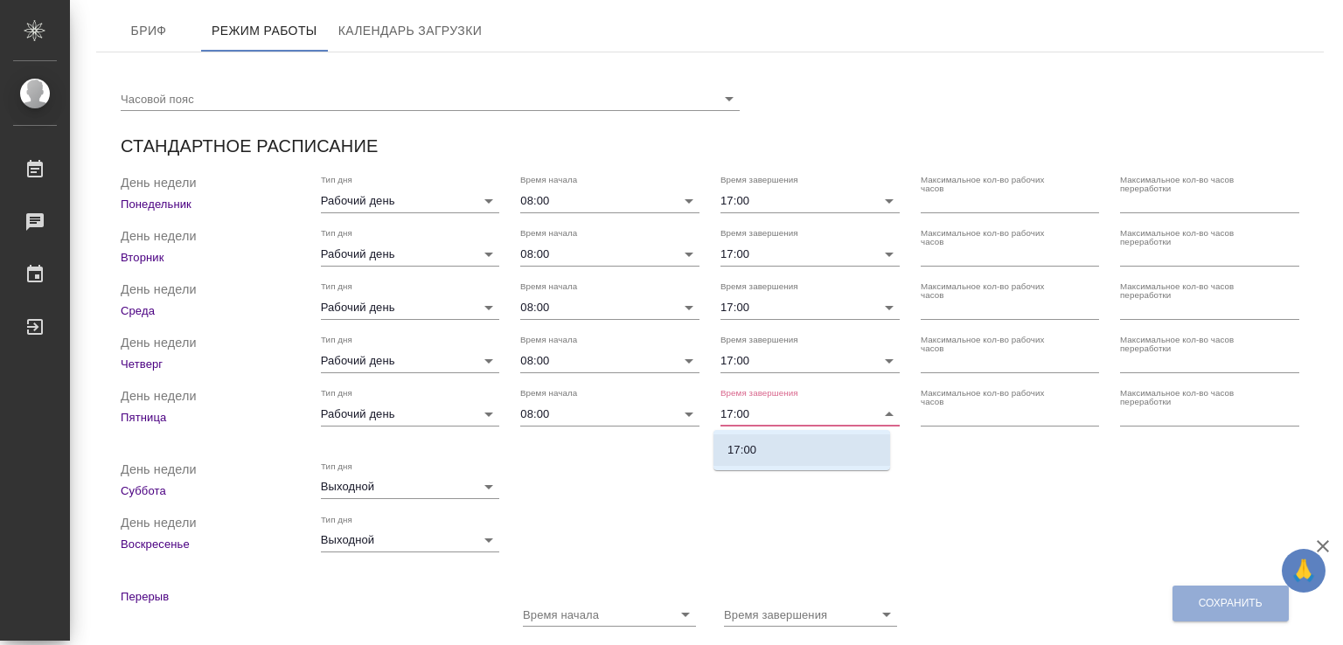
click at [752, 443] on p "17:00" at bounding box center [742, 450] width 29 height 17
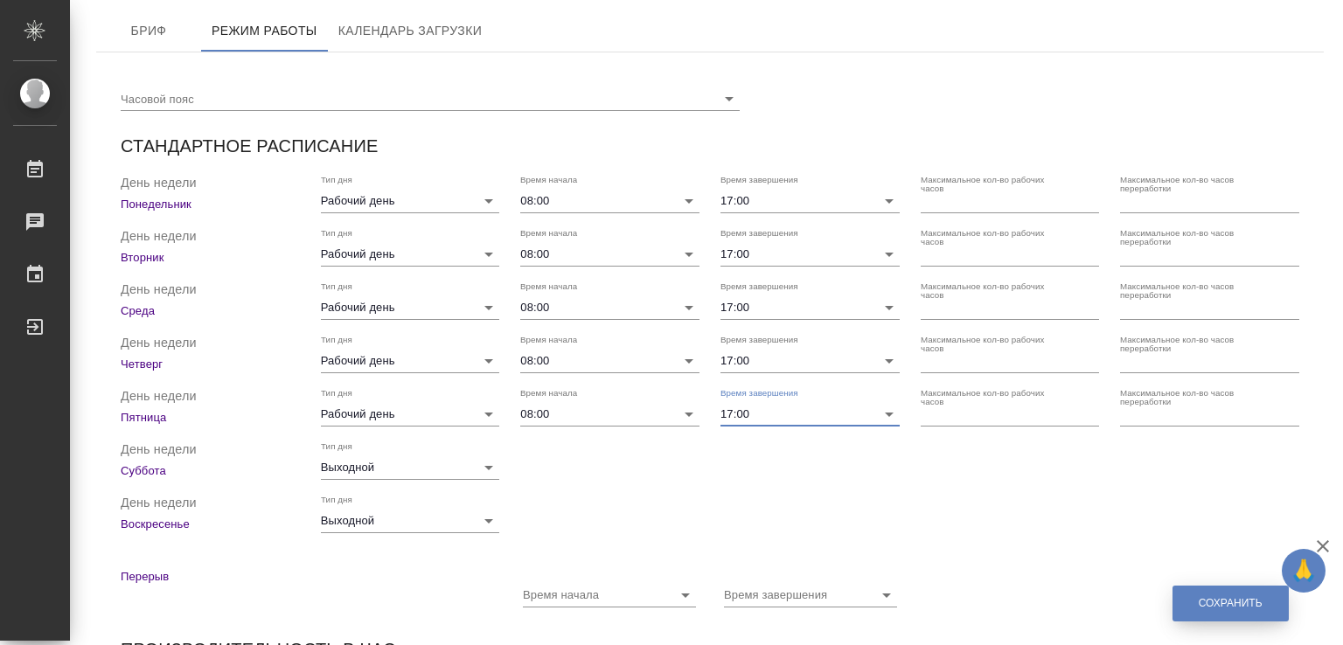
type input "17:00"
click at [1207, 597] on span "Сохранить" at bounding box center [1231, 604] width 64 height 15
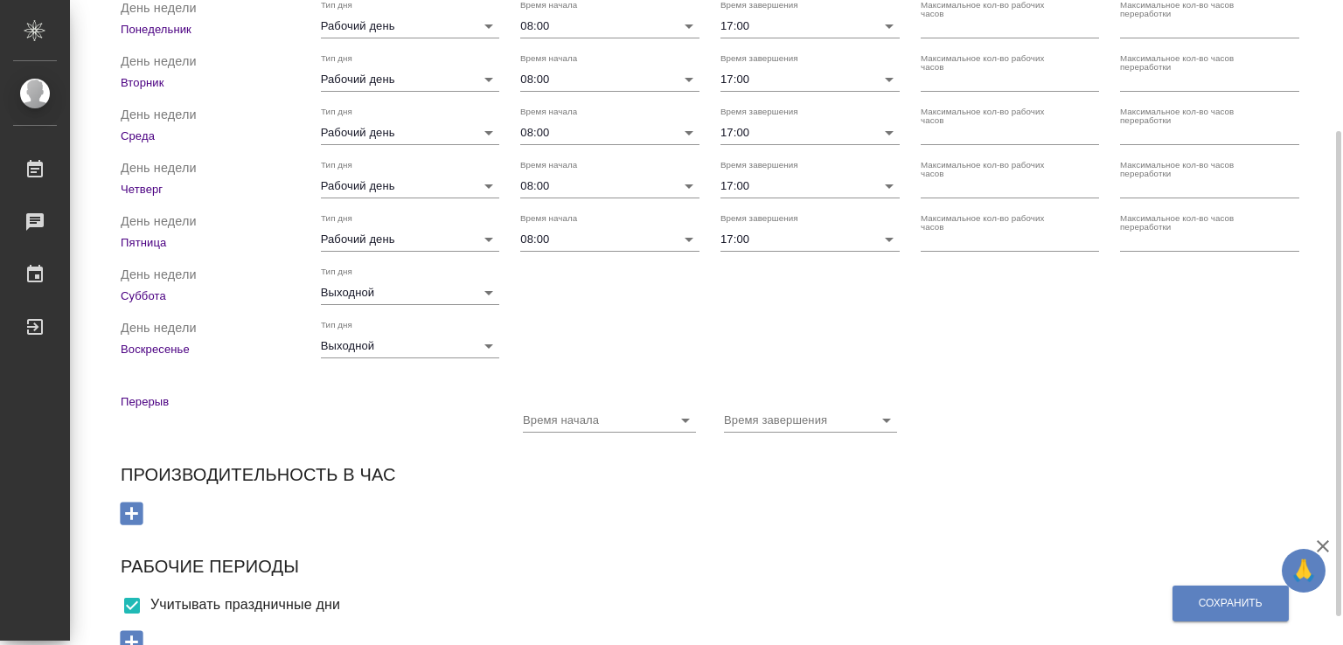
scroll to position [213, 0]
